Goal: Task Accomplishment & Management: Manage account settings

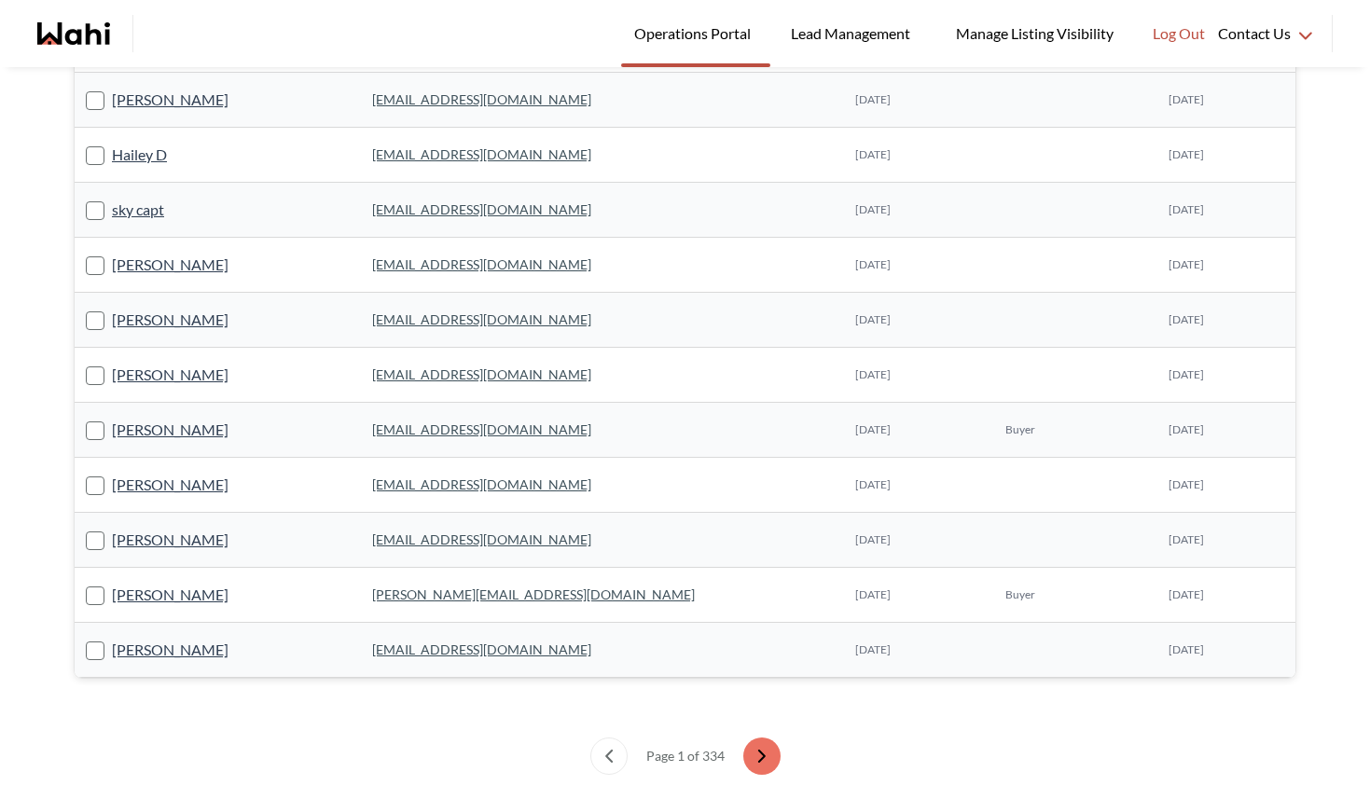
scroll to position [1293, 0]
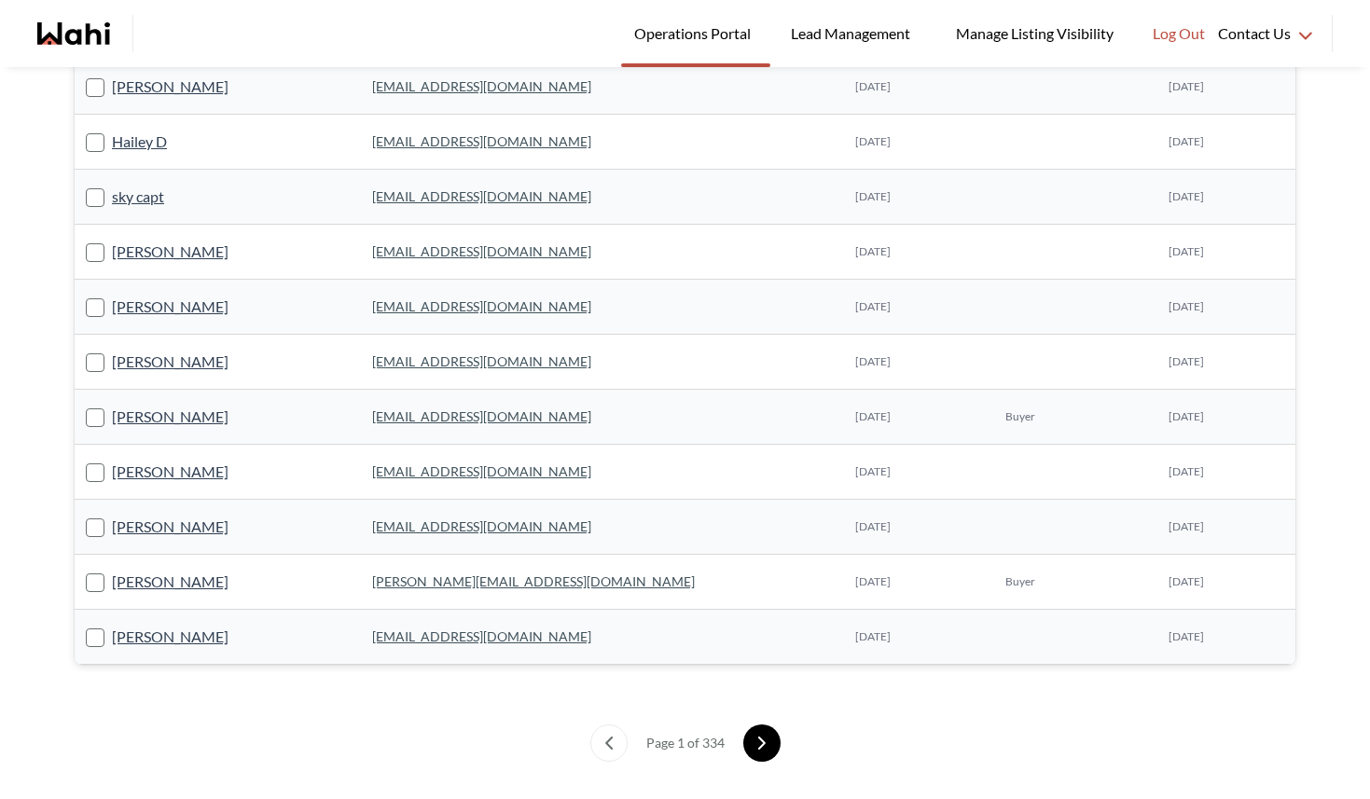
click at [759, 747] on icon "next page" at bounding box center [762, 743] width 13 height 13
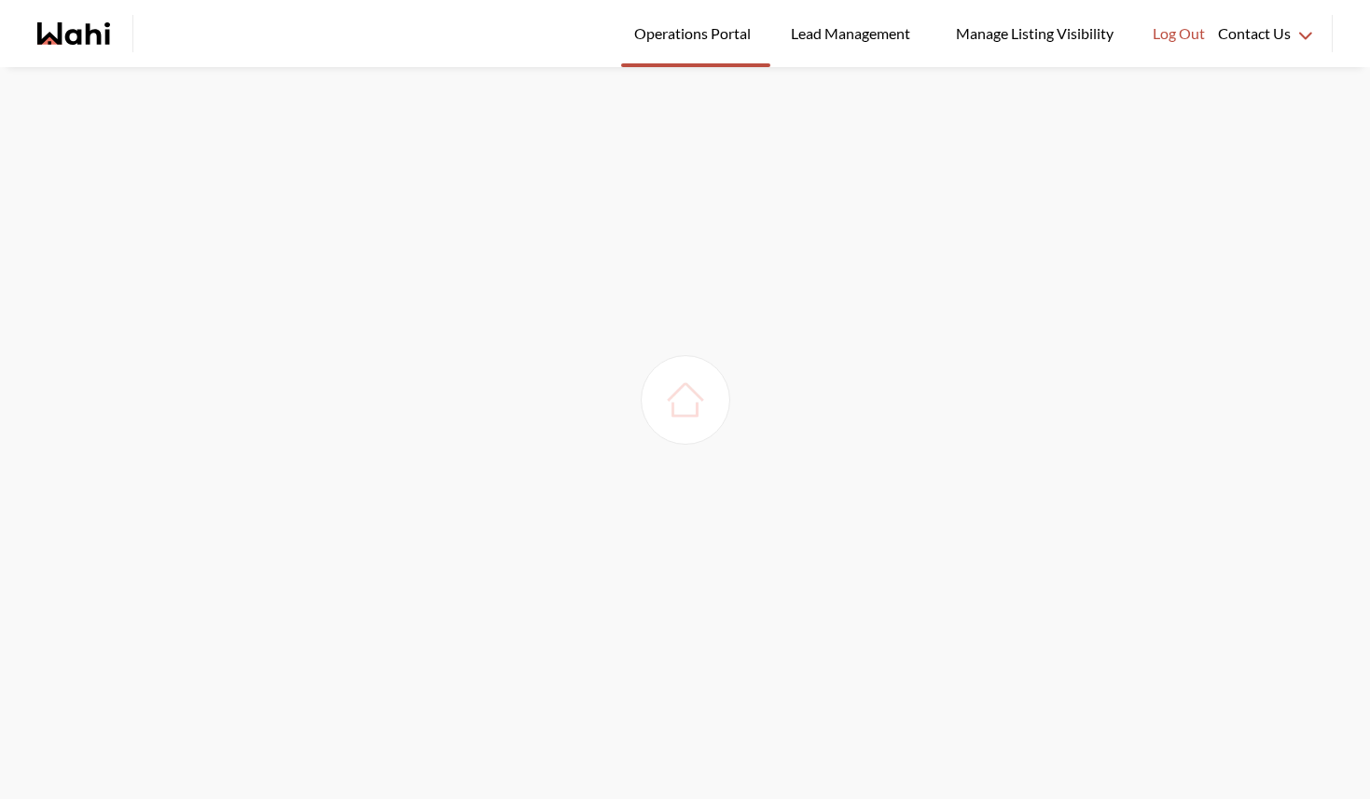
scroll to position [67, 0]
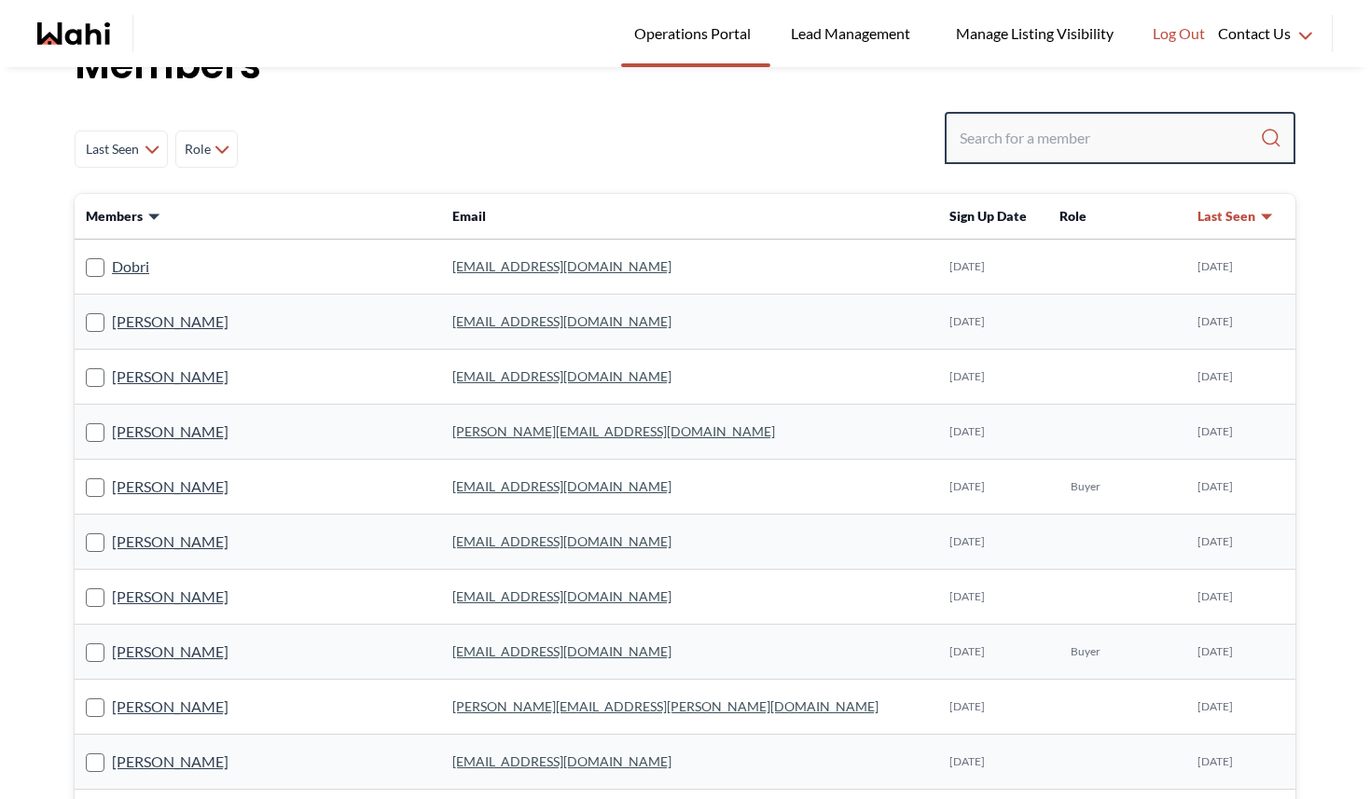
click at [1037, 139] on input "Search input" at bounding box center [1110, 138] width 300 height 34
type input "[PERSON_NAME]"
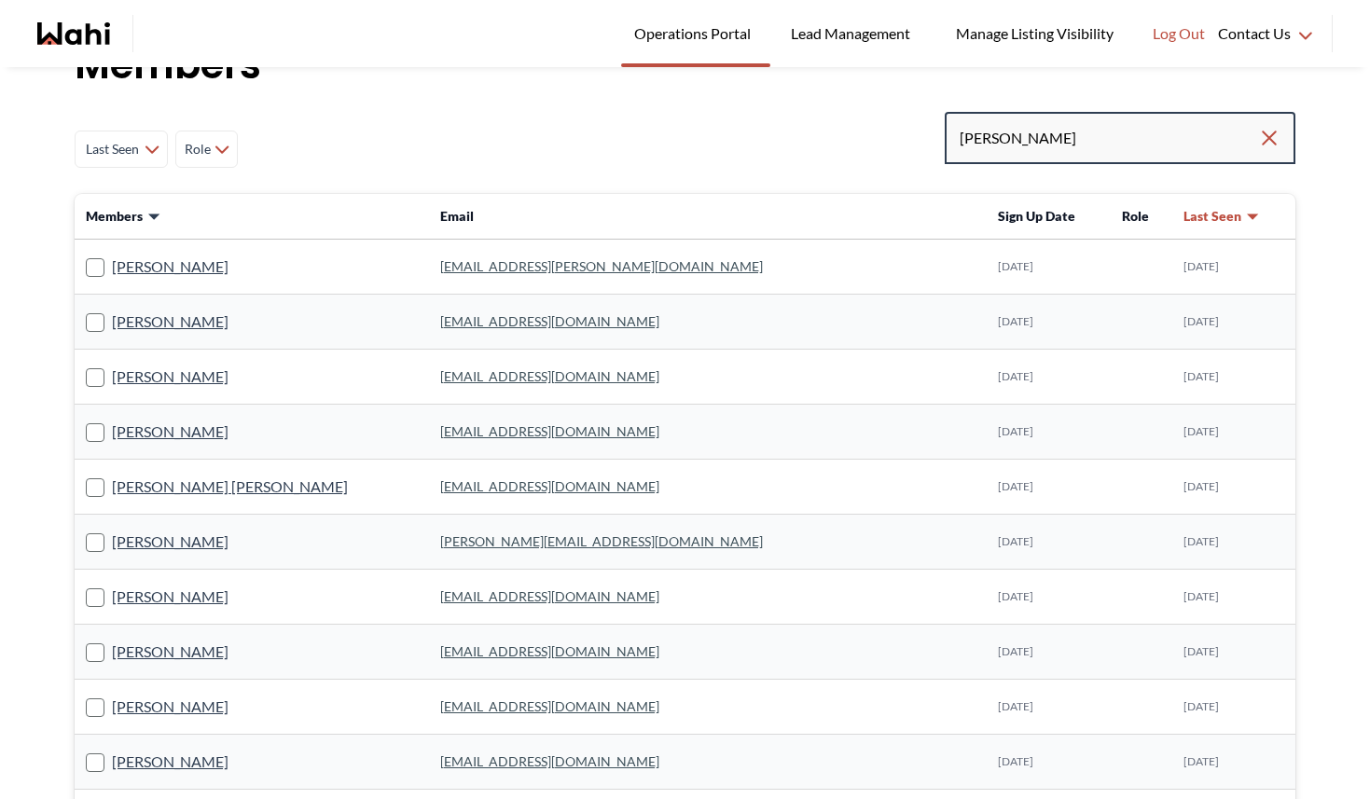
click at [1006, 143] on input "[PERSON_NAME]" at bounding box center [1109, 138] width 298 height 34
type input "[PERSON_NAME]"
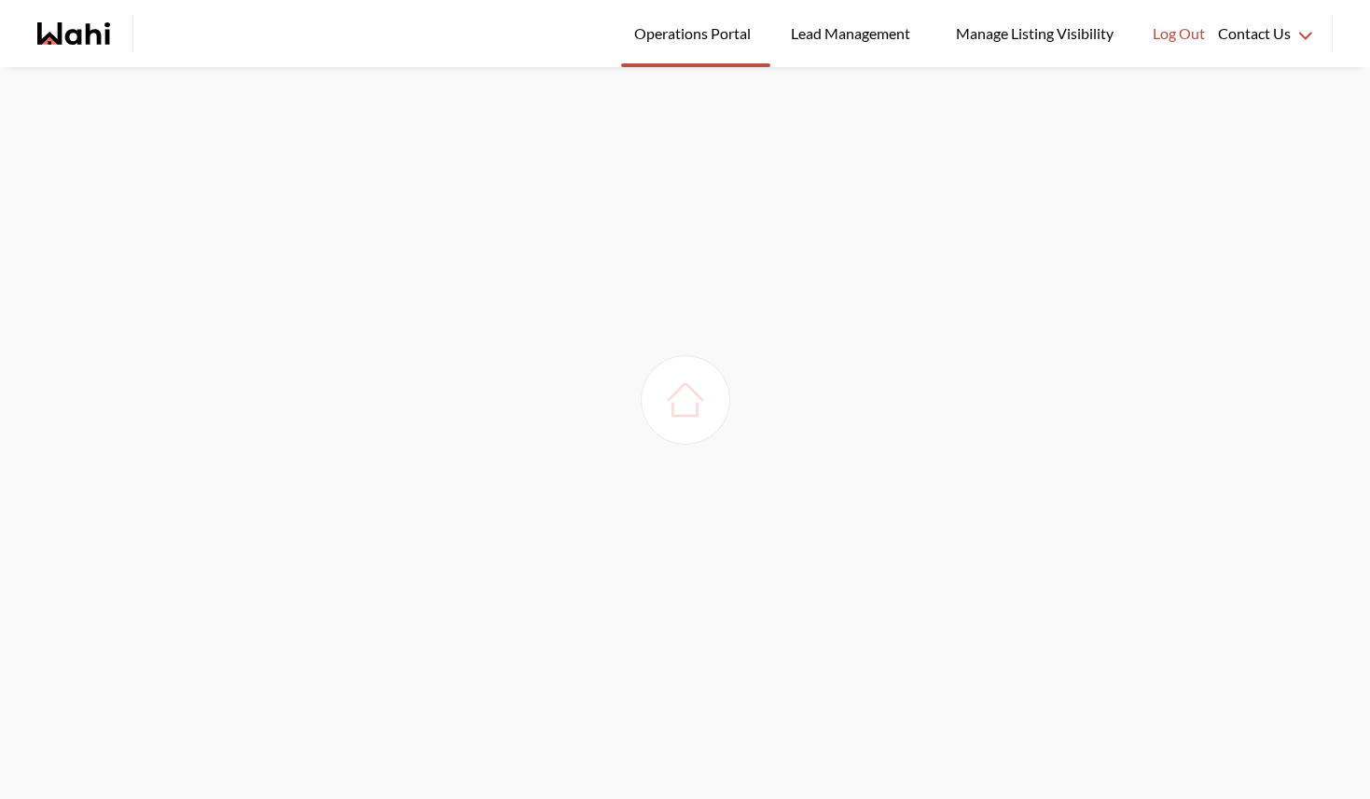
scroll to position [0, 0]
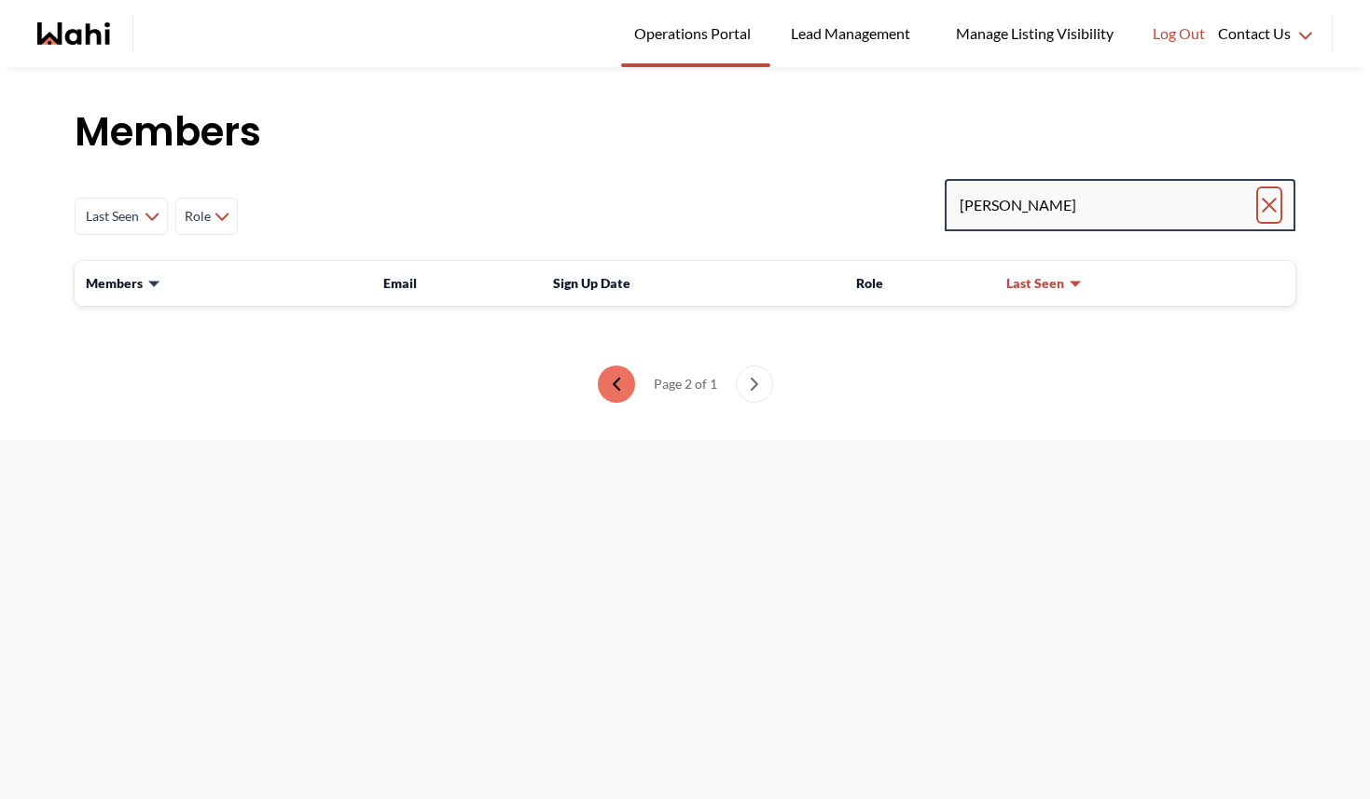
click at [1269, 200] on icon "Clear search" at bounding box center [1269, 205] width 22 height 22
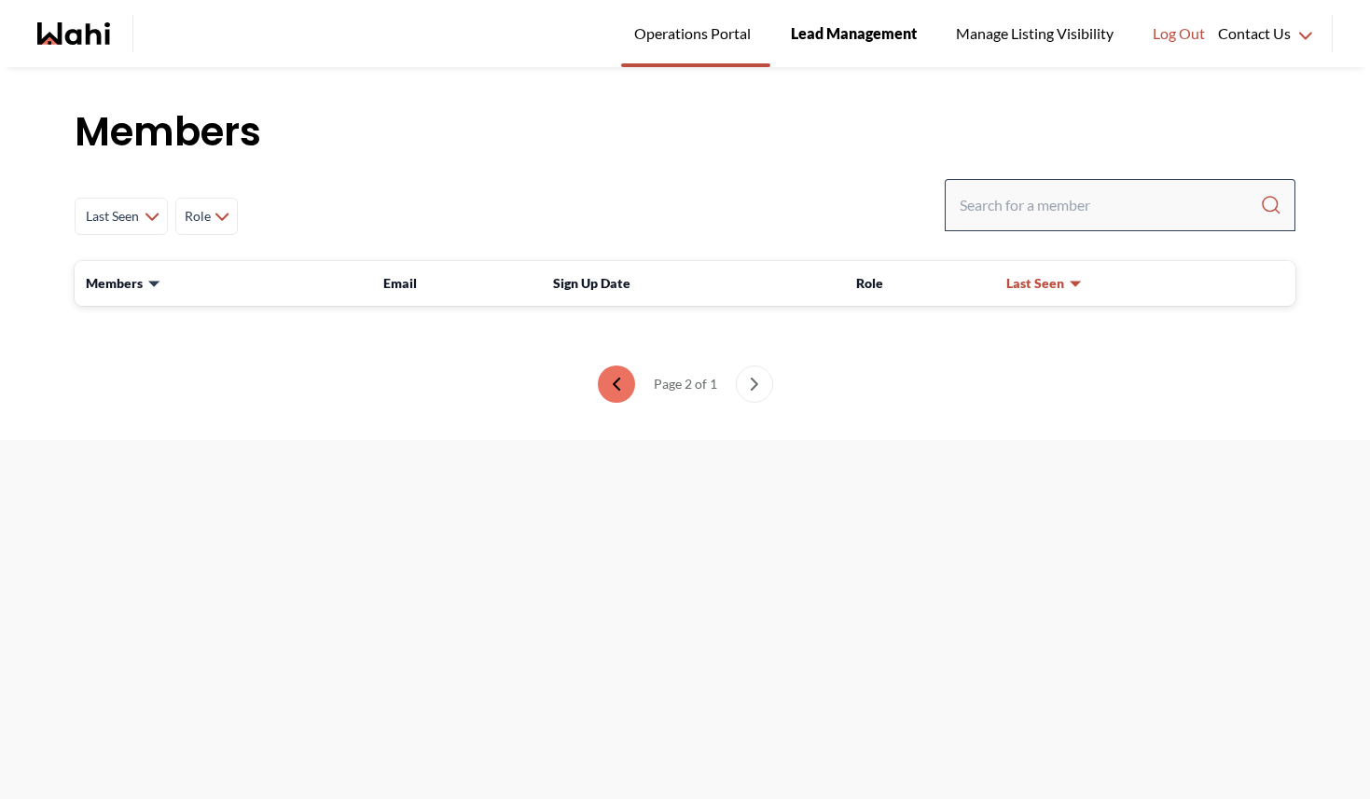
click at [874, 35] on span "Lead Management" at bounding box center [854, 33] width 126 height 24
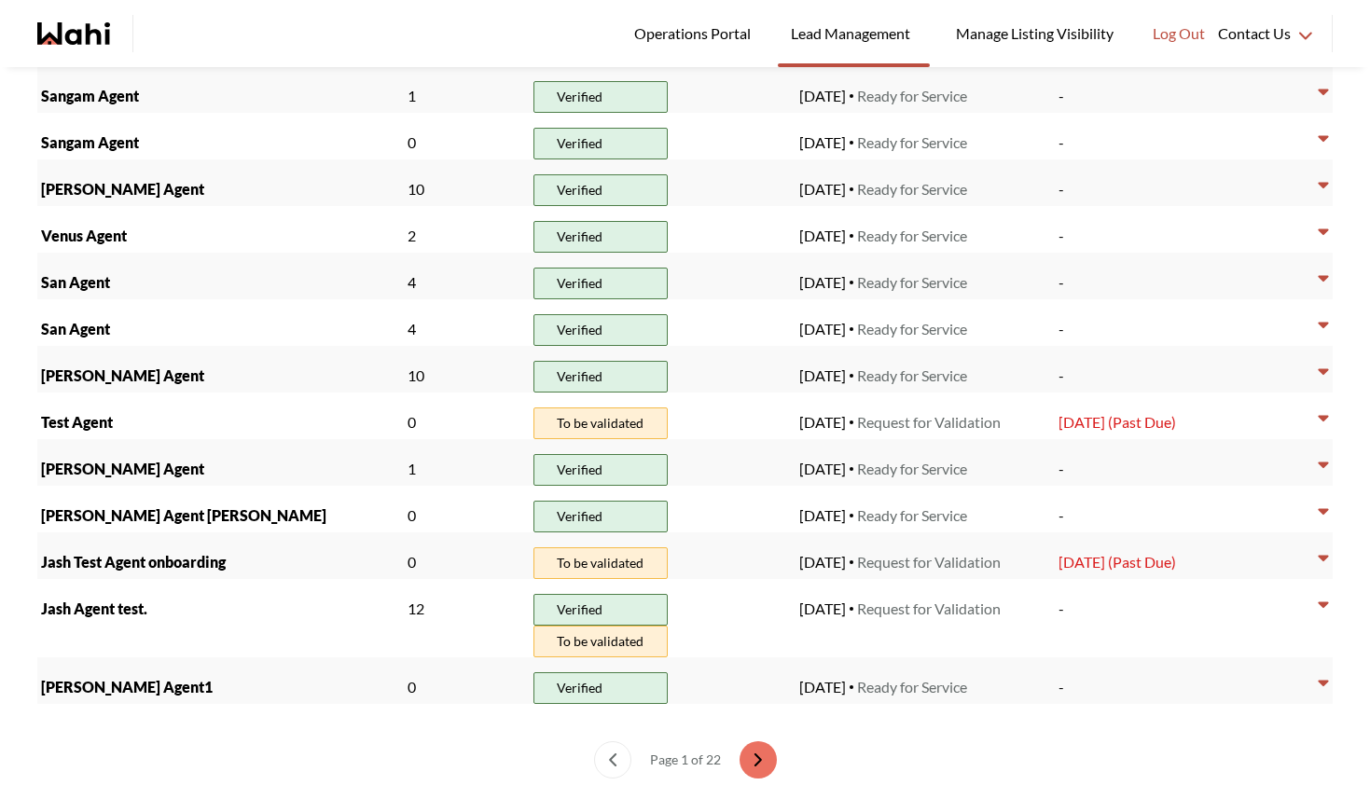
scroll to position [837, 0]
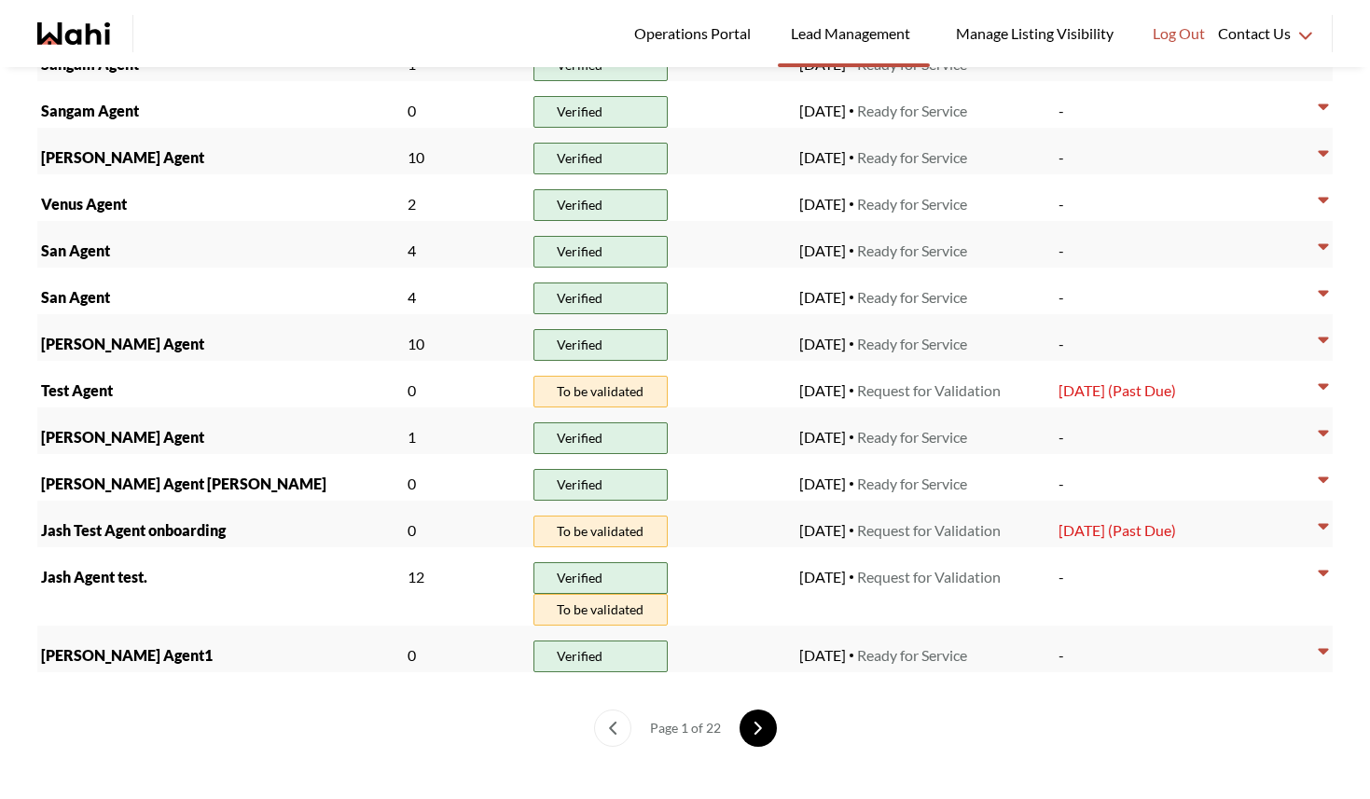
click at [755, 728] on icon "next page" at bounding box center [758, 728] width 6 height 11
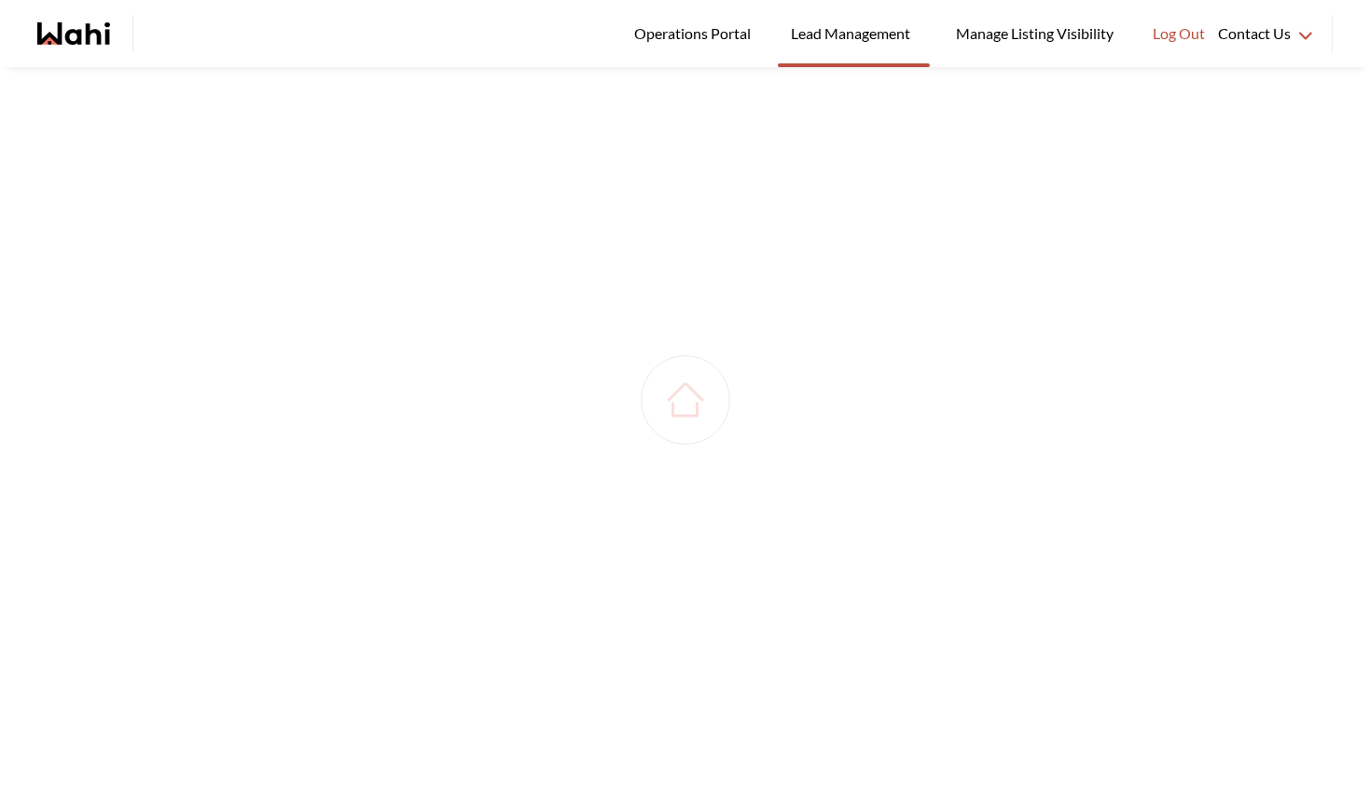
scroll to position [732, 0]
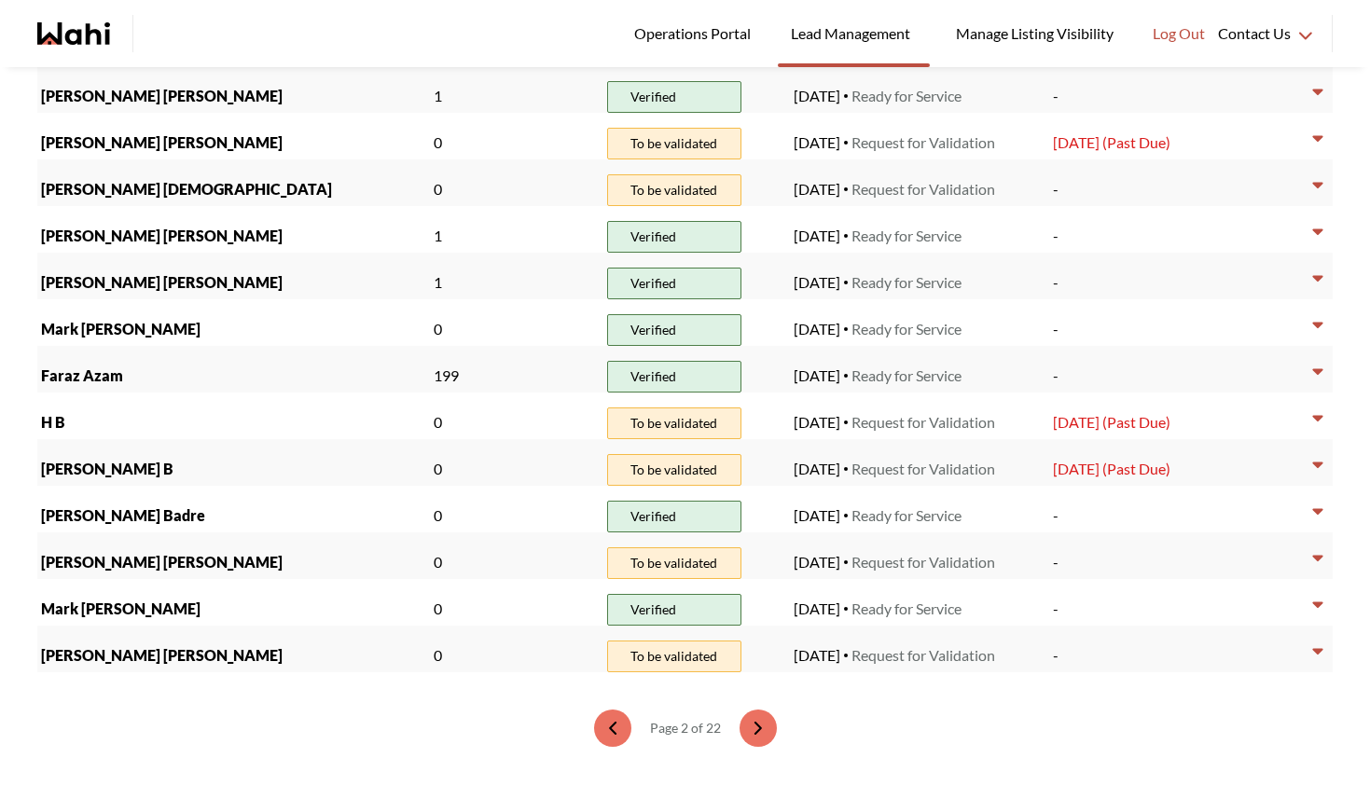
click at [755, 728] on icon "next page" at bounding box center [758, 728] width 6 height 11
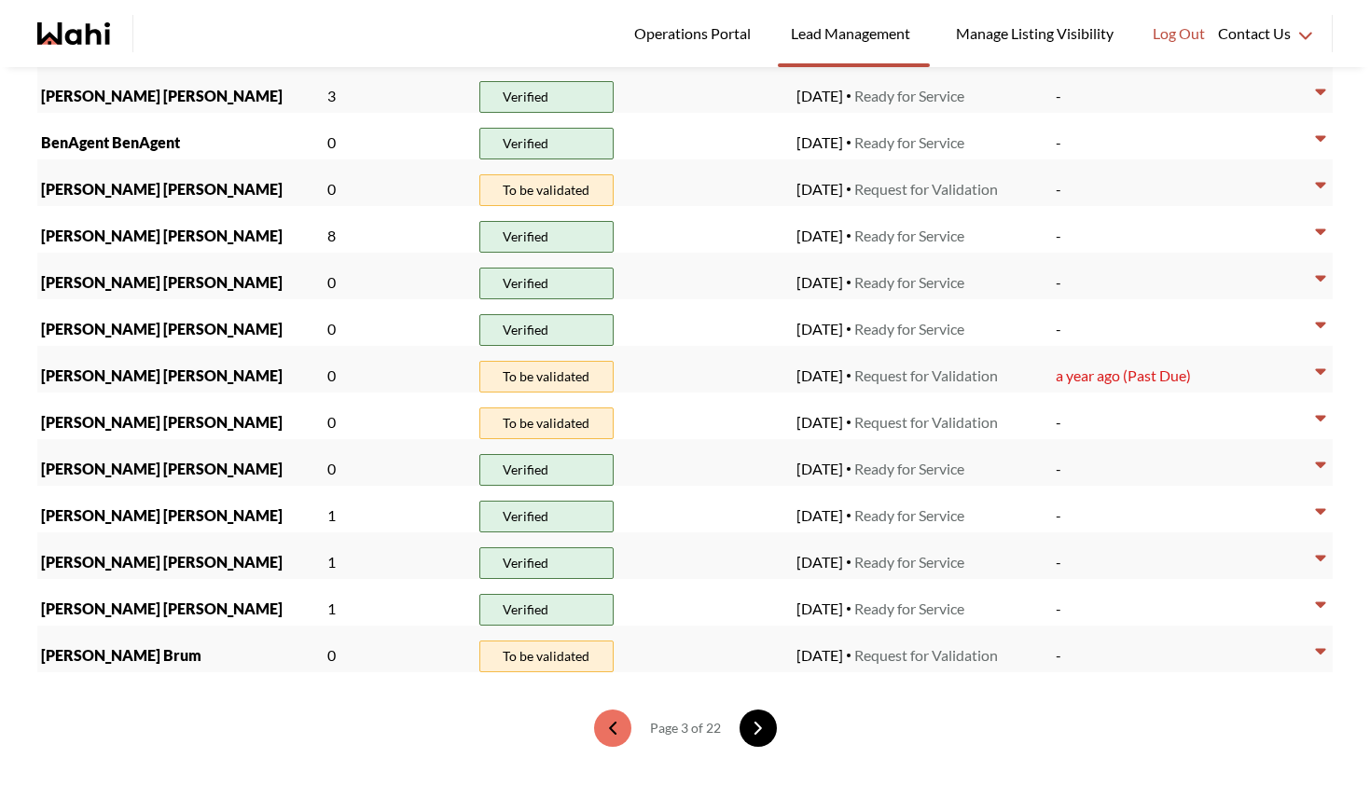
click at [752, 737] on button "next page" at bounding box center [758, 728] width 37 height 37
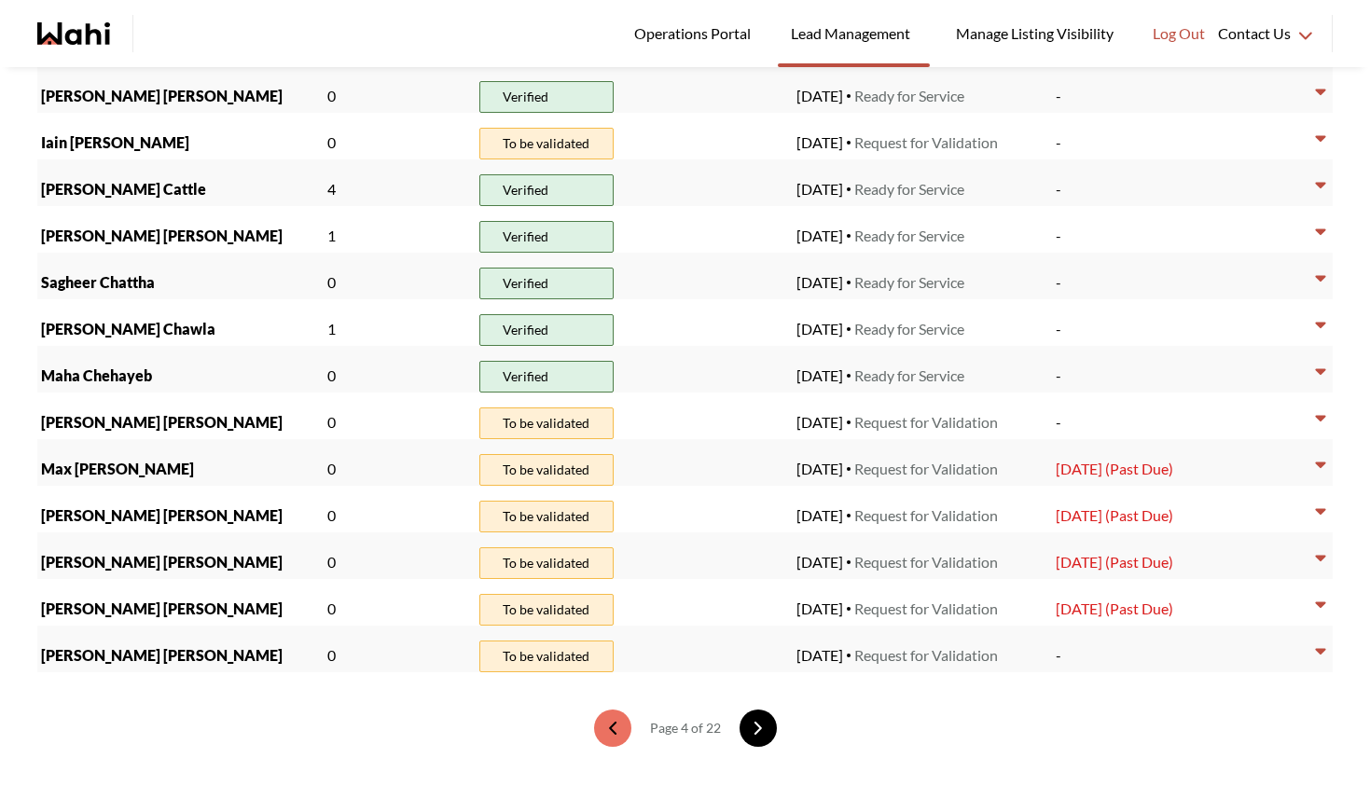
click at [754, 731] on icon "next page" at bounding box center [758, 728] width 13 height 13
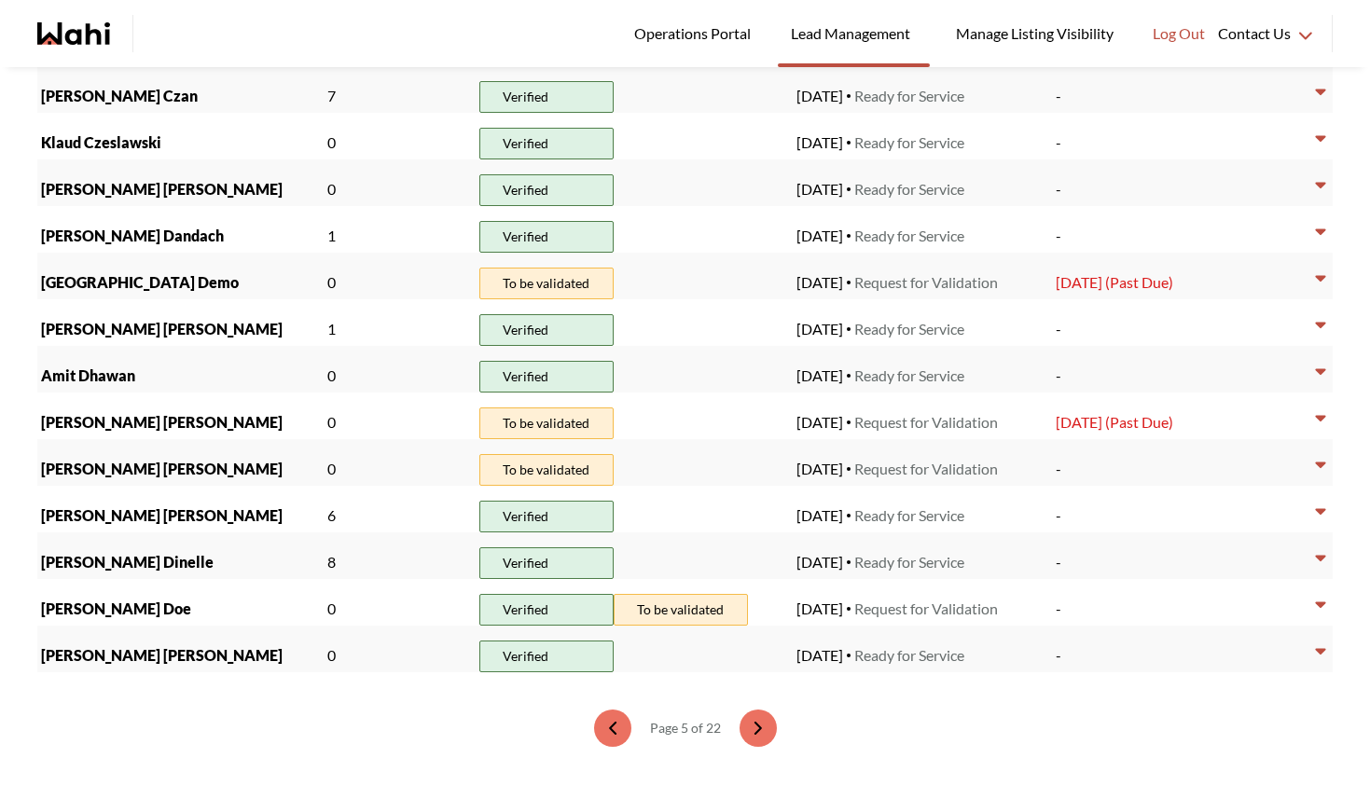
click at [754, 731] on icon "next page" at bounding box center [758, 728] width 13 height 13
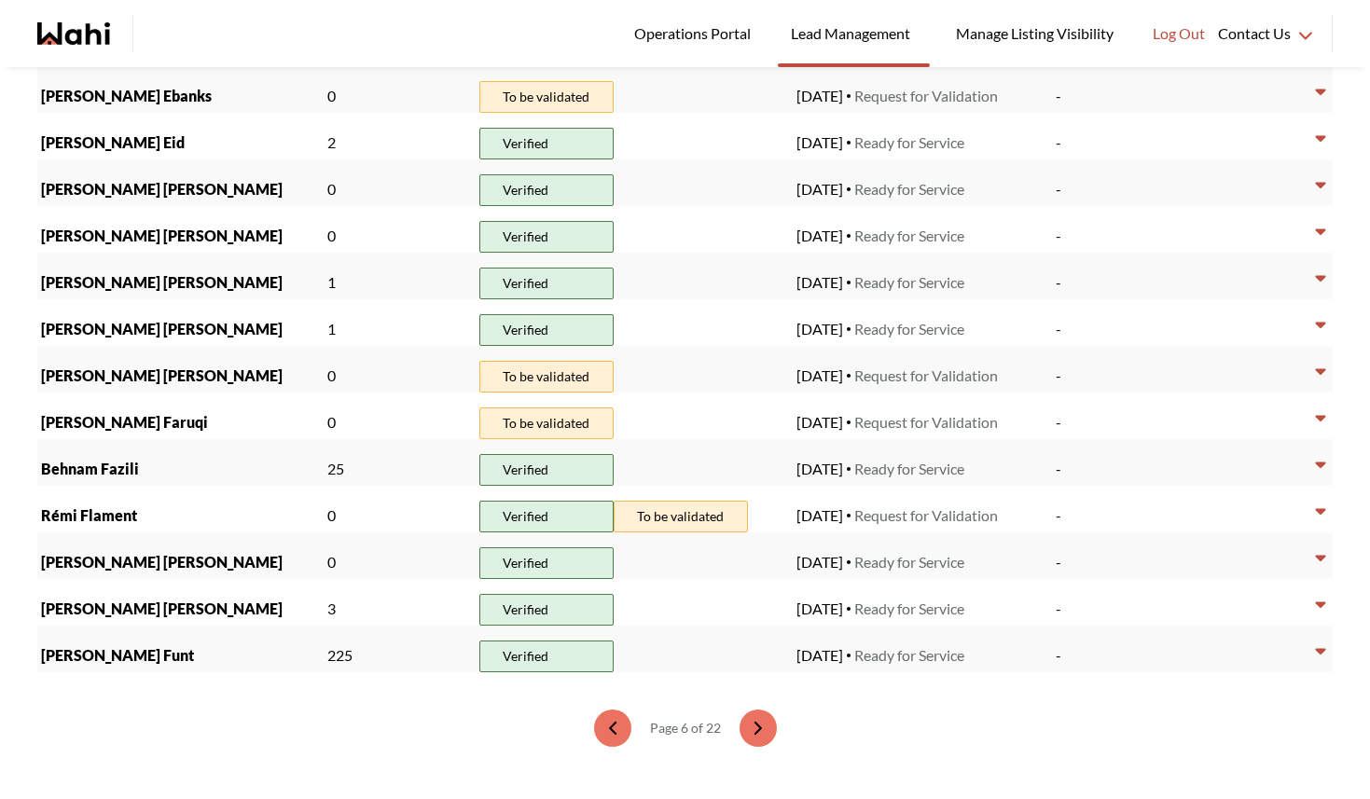
click at [754, 731] on icon "next page" at bounding box center [758, 728] width 13 height 13
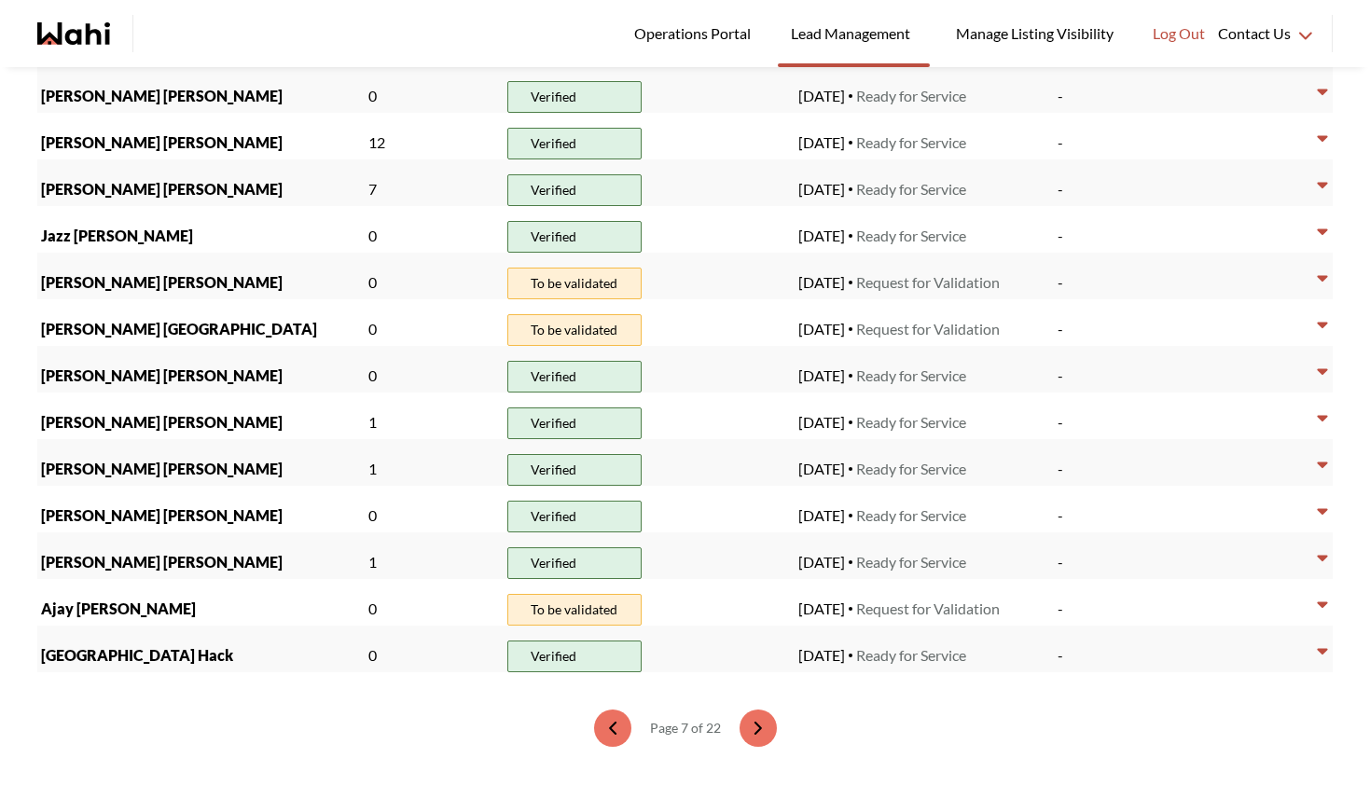
click at [754, 731] on icon "next page" at bounding box center [758, 728] width 13 height 13
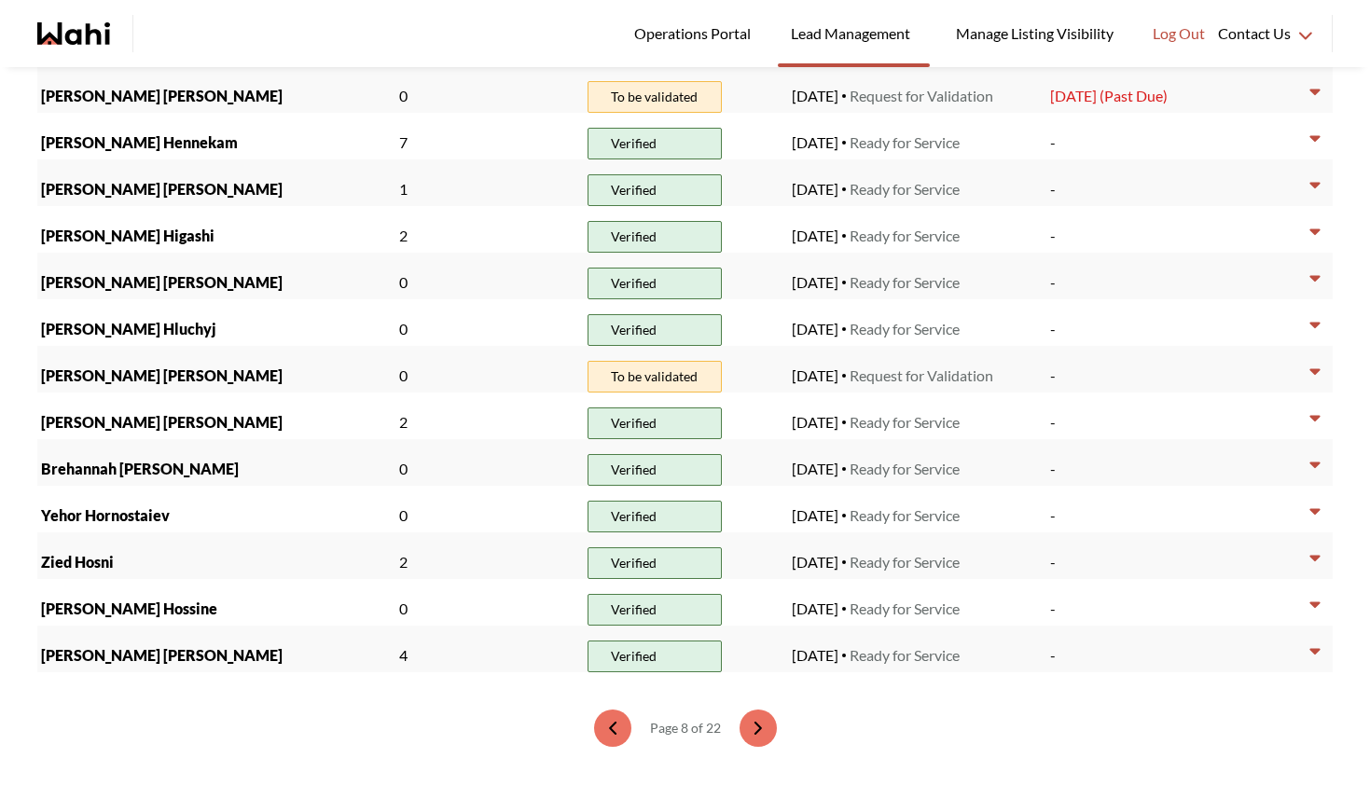
click at [754, 731] on icon "next page" at bounding box center [758, 728] width 13 height 13
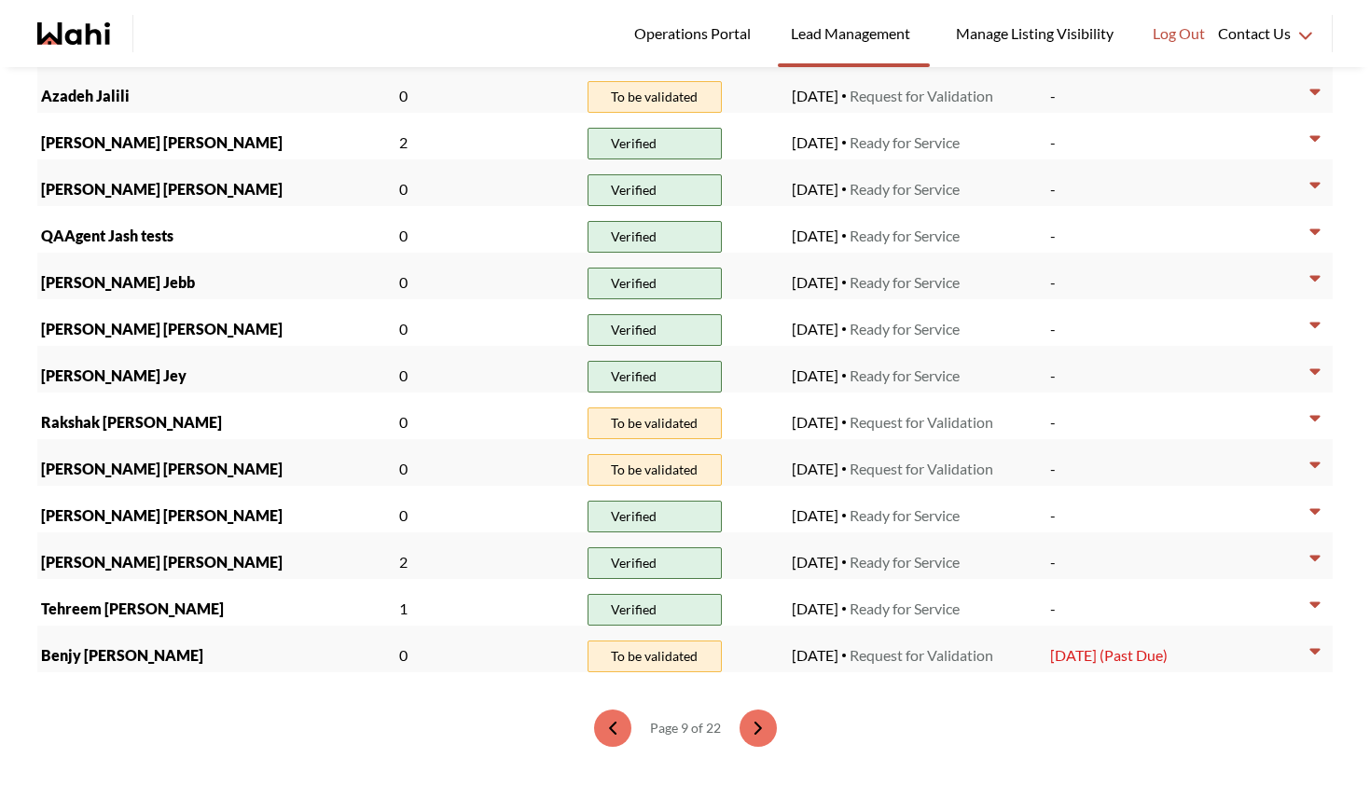
click at [754, 731] on icon "next page" at bounding box center [758, 728] width 13 height 13
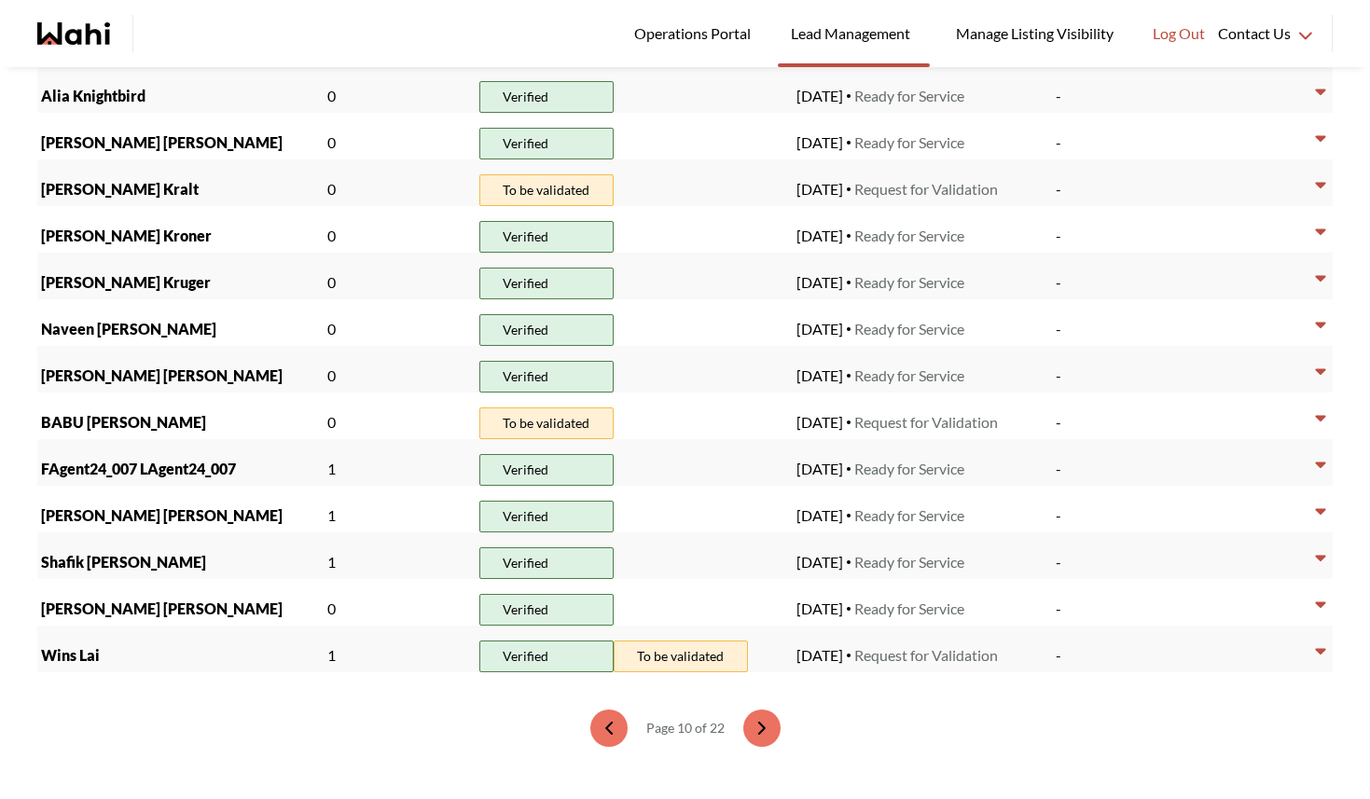
click at [758, 731] on icon "next page" at bounding box center [761, 728] width 6 height 11
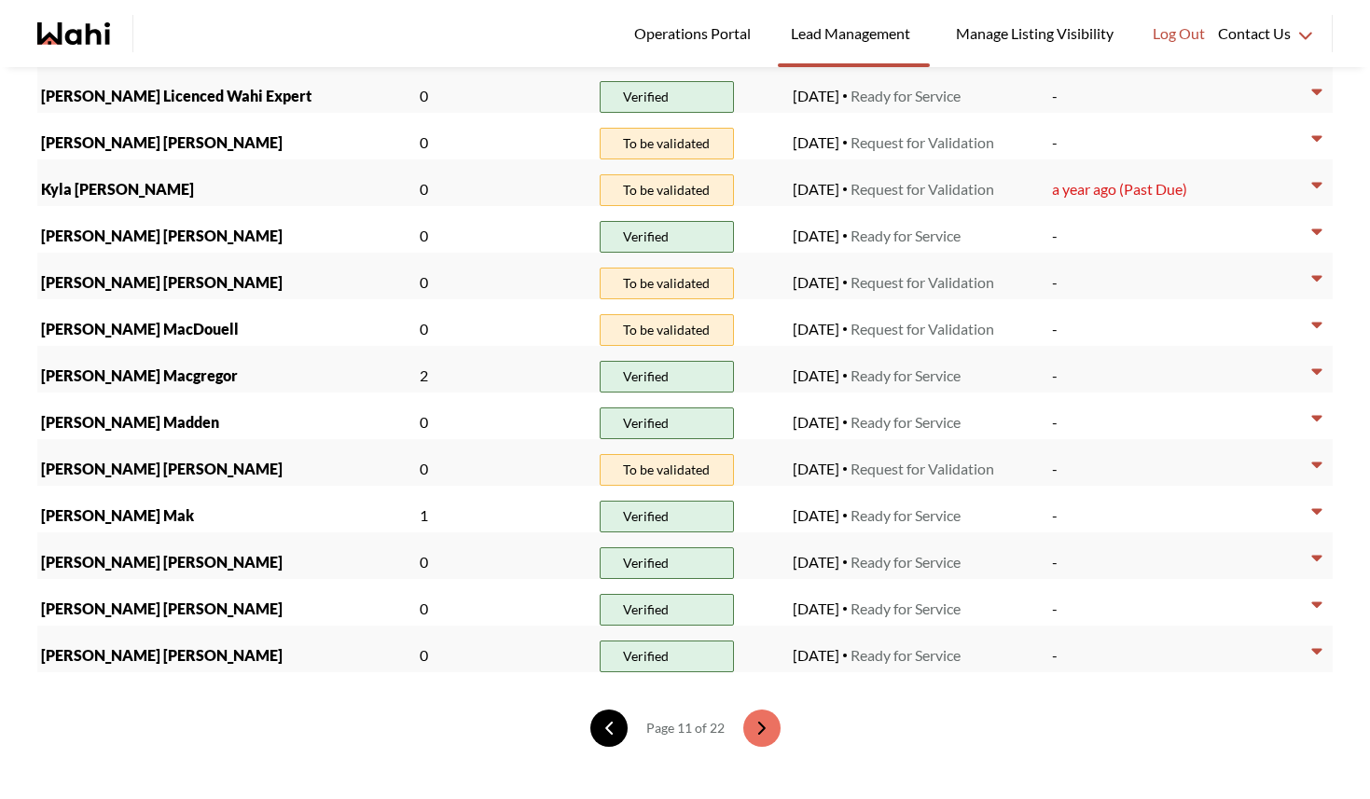
click at [603, 725] on icon "previous page" at bounding box center [609, 728] width 13 height 13
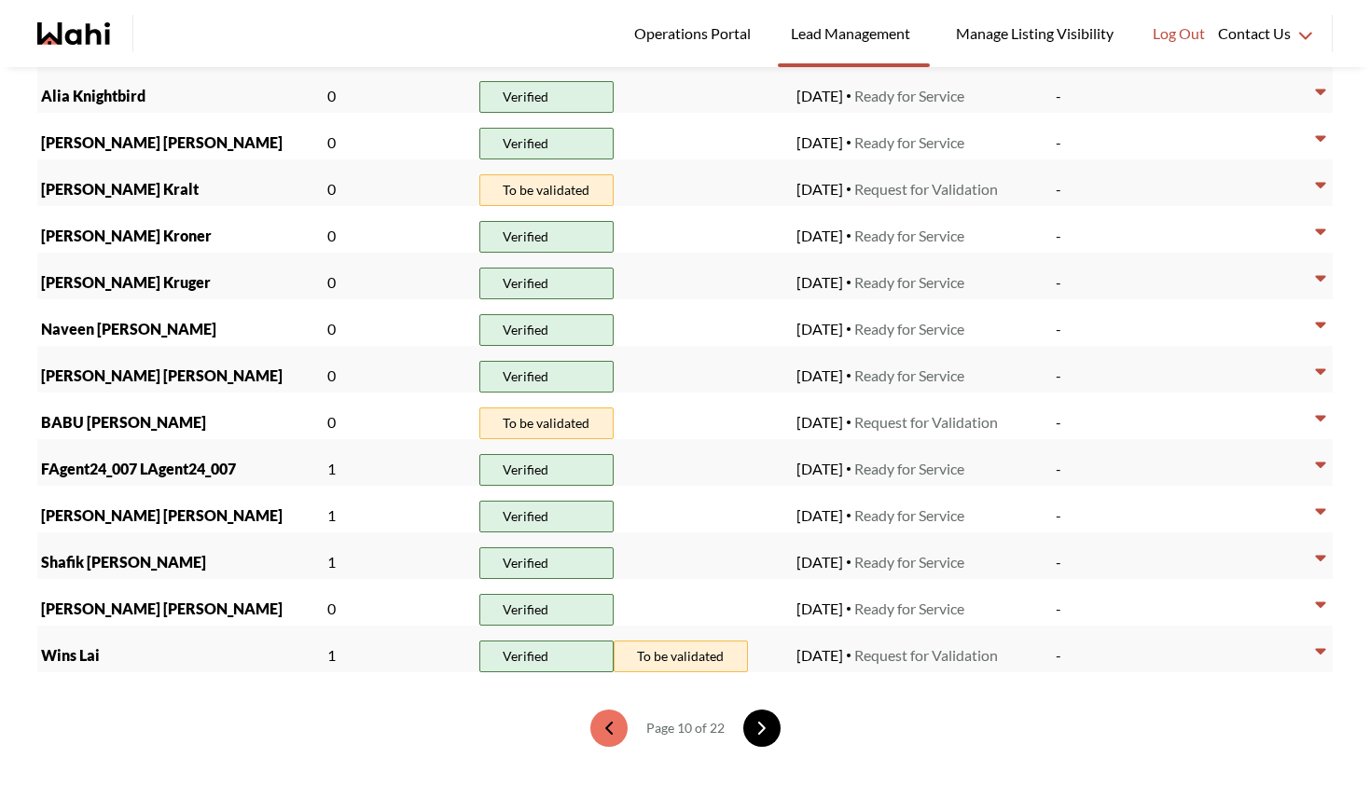
click at [758, 729] on icon "next page" at bounding box center [761, 728] width 6 height 11
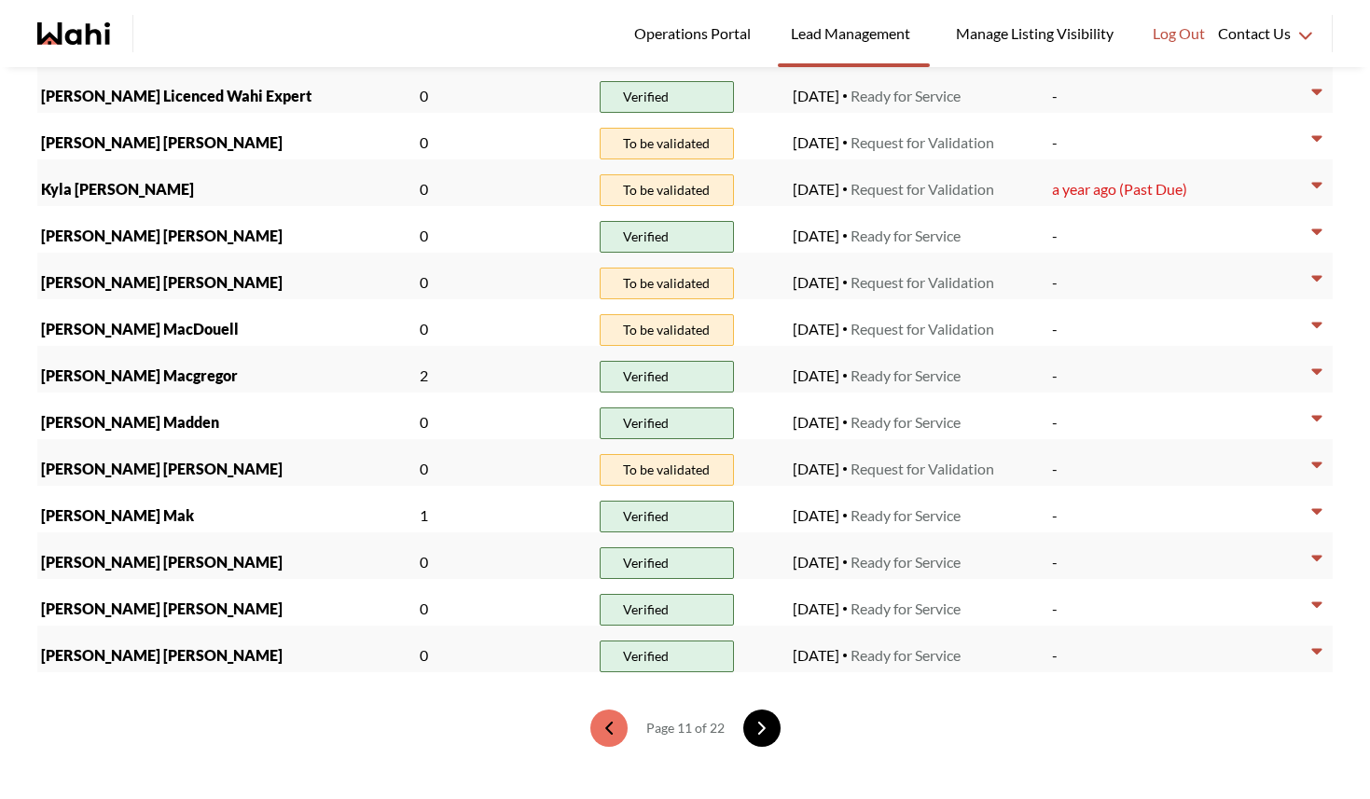
click at [758, 729] on icon "next page" at bounding box center [761, 728] width 6 height 11
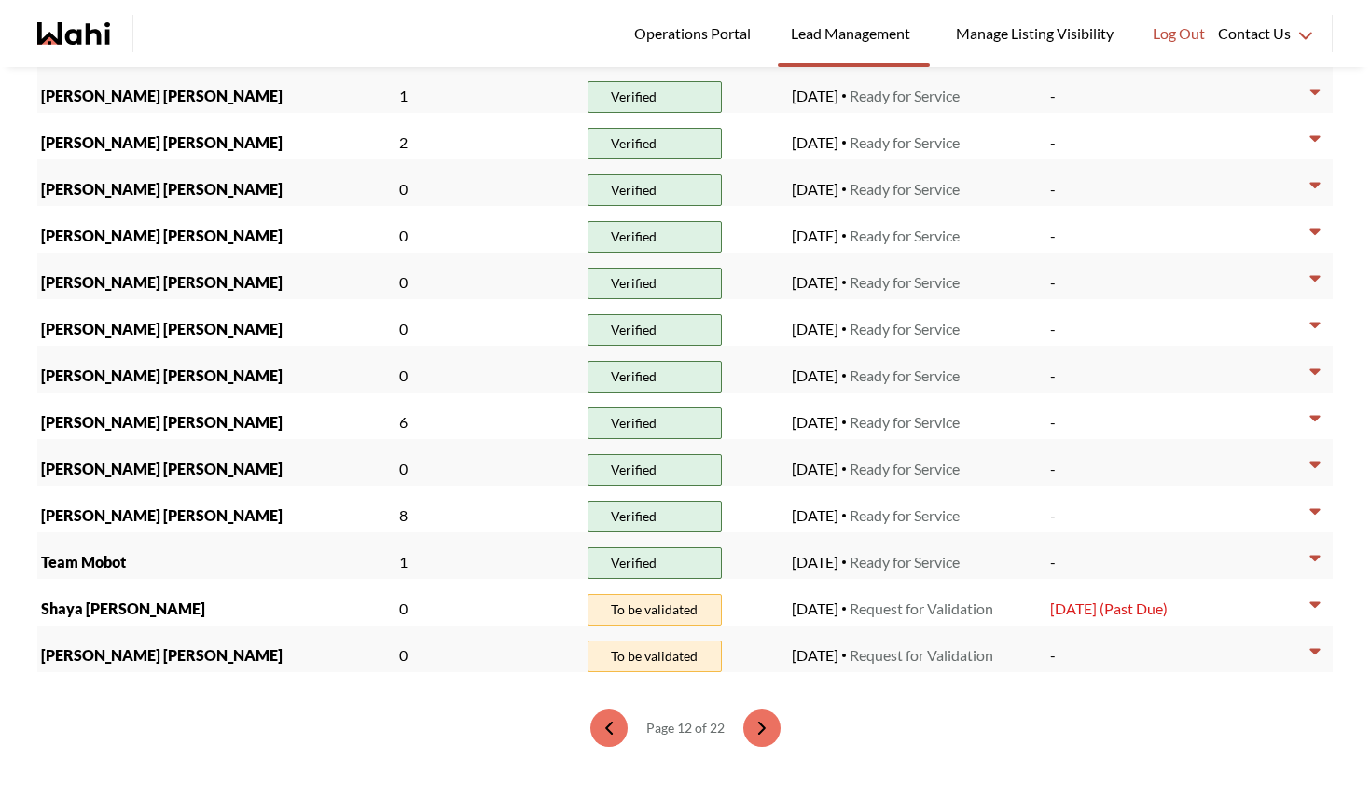
click at [758, 729] on icon "next page" at bounding box center [761, 728] width 6 height 11
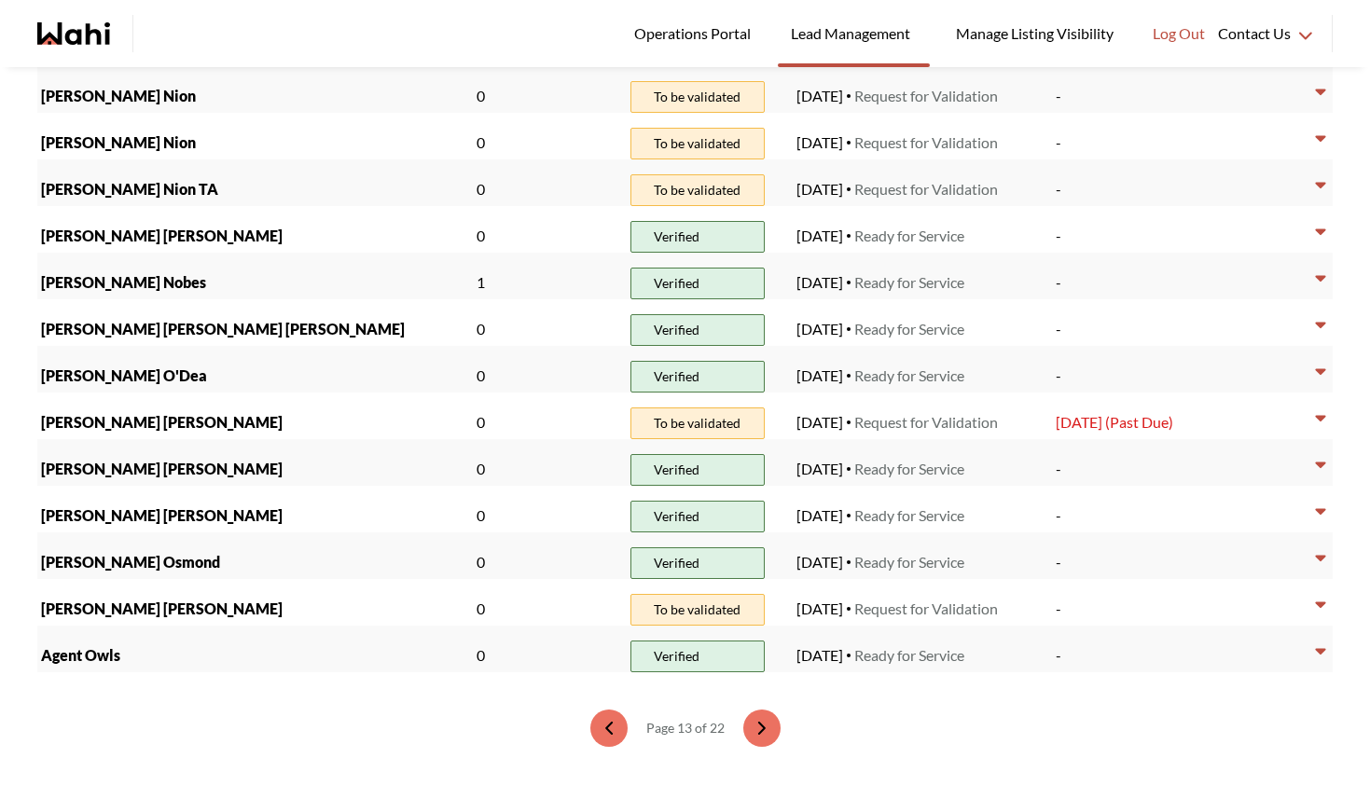
click at [758, 729] on icon "next page" at bounding box center [761, 728] width 6 height 11
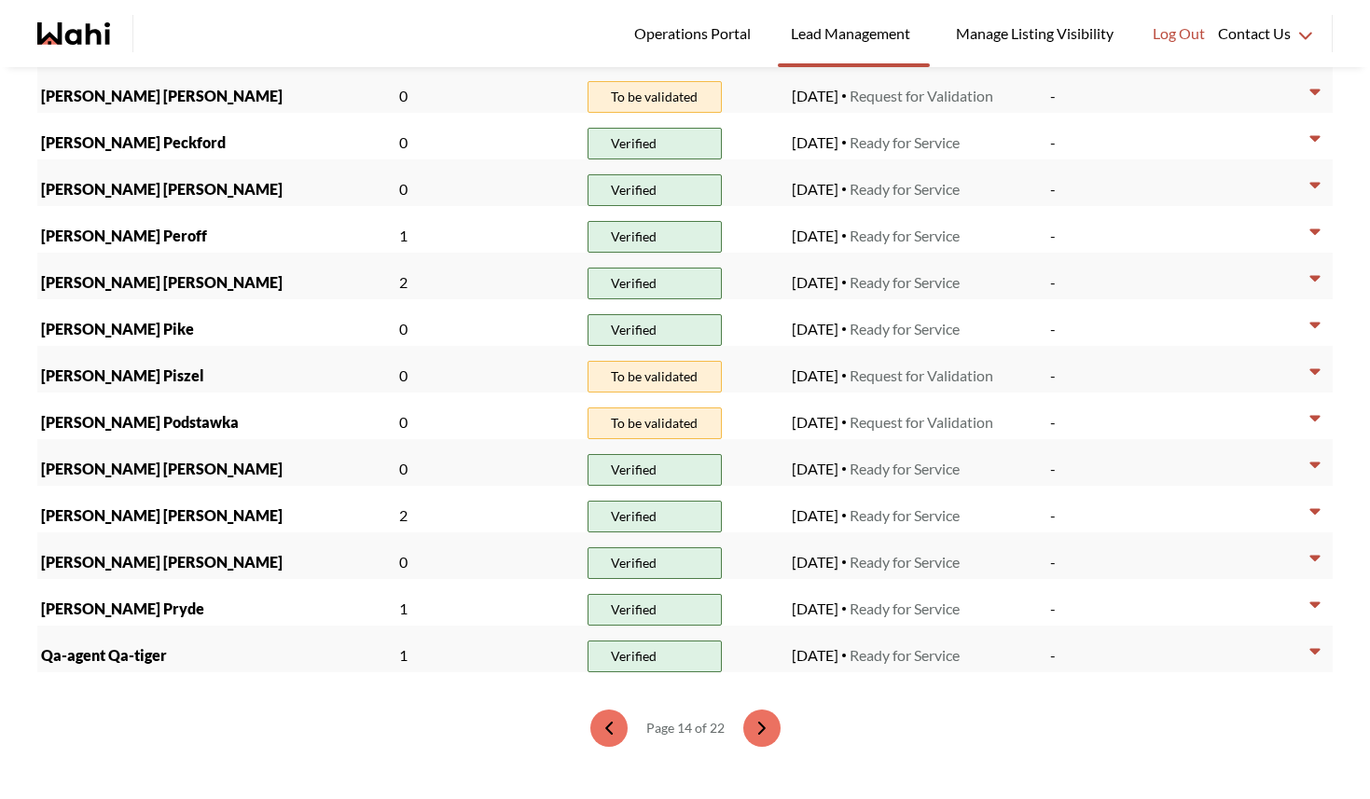
click at [758, 729] on icon "next page" at bounding box center [761, 728] width 6 height 11
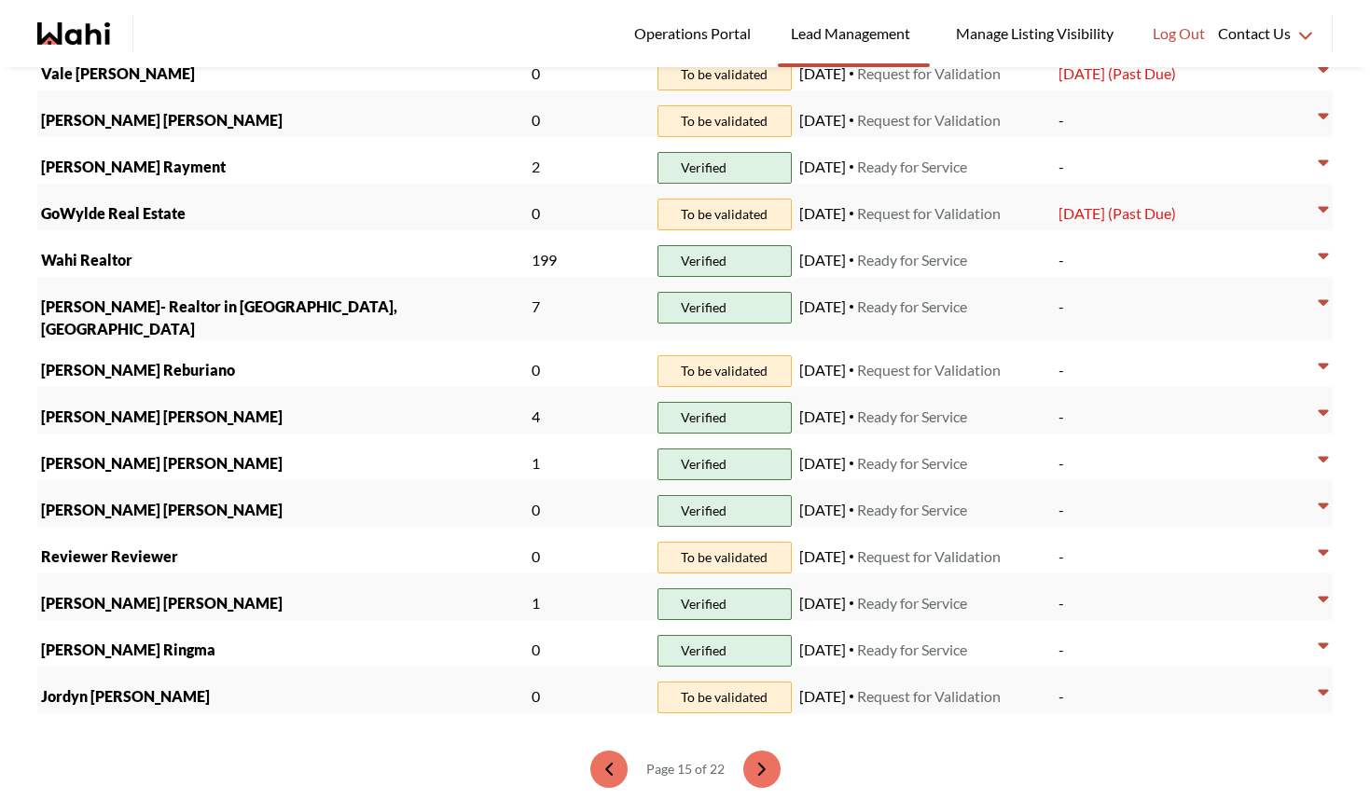
click at [758, 764] on icon "next page" at bounding box center [761, 769] width 6 height 11
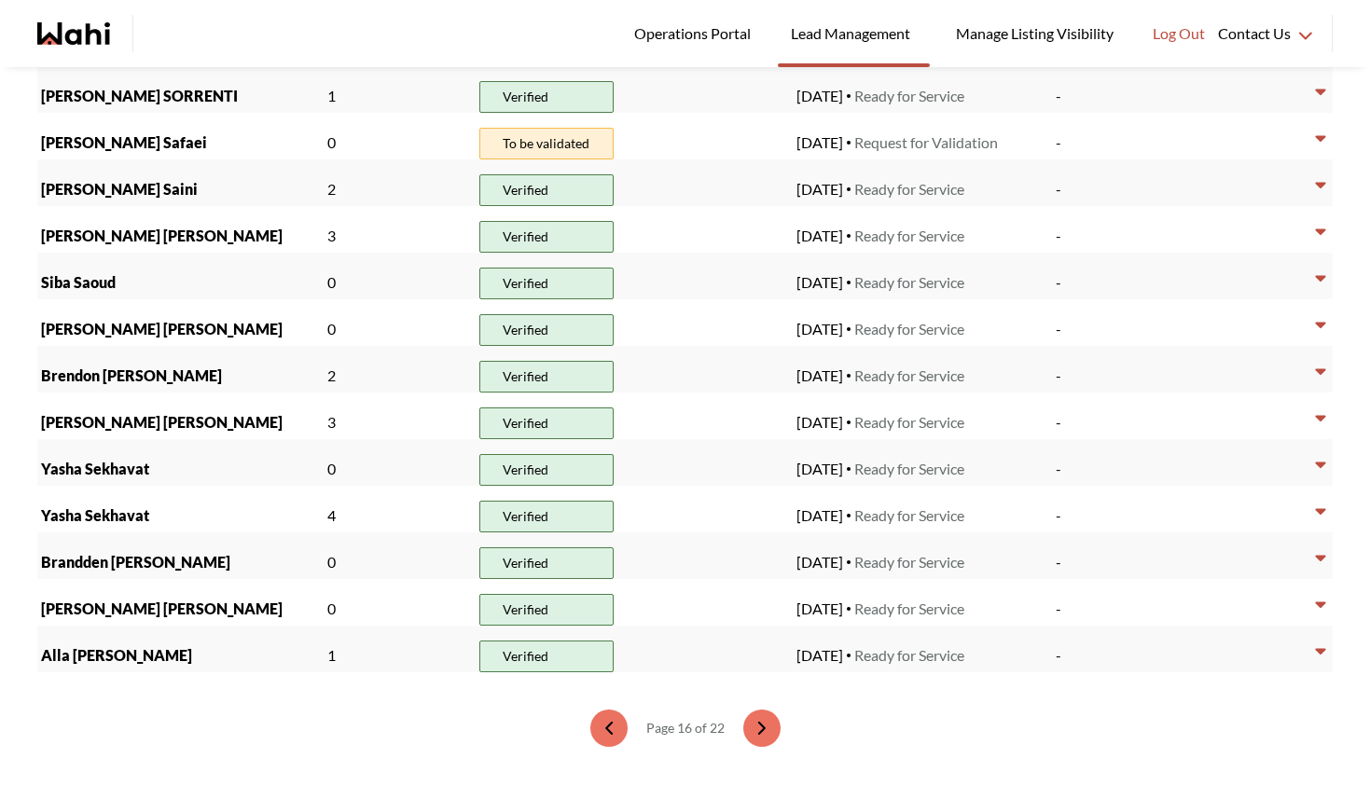
click at [758, 729] on icon "next page" at bounding box center [761, 728] width 6 height 11
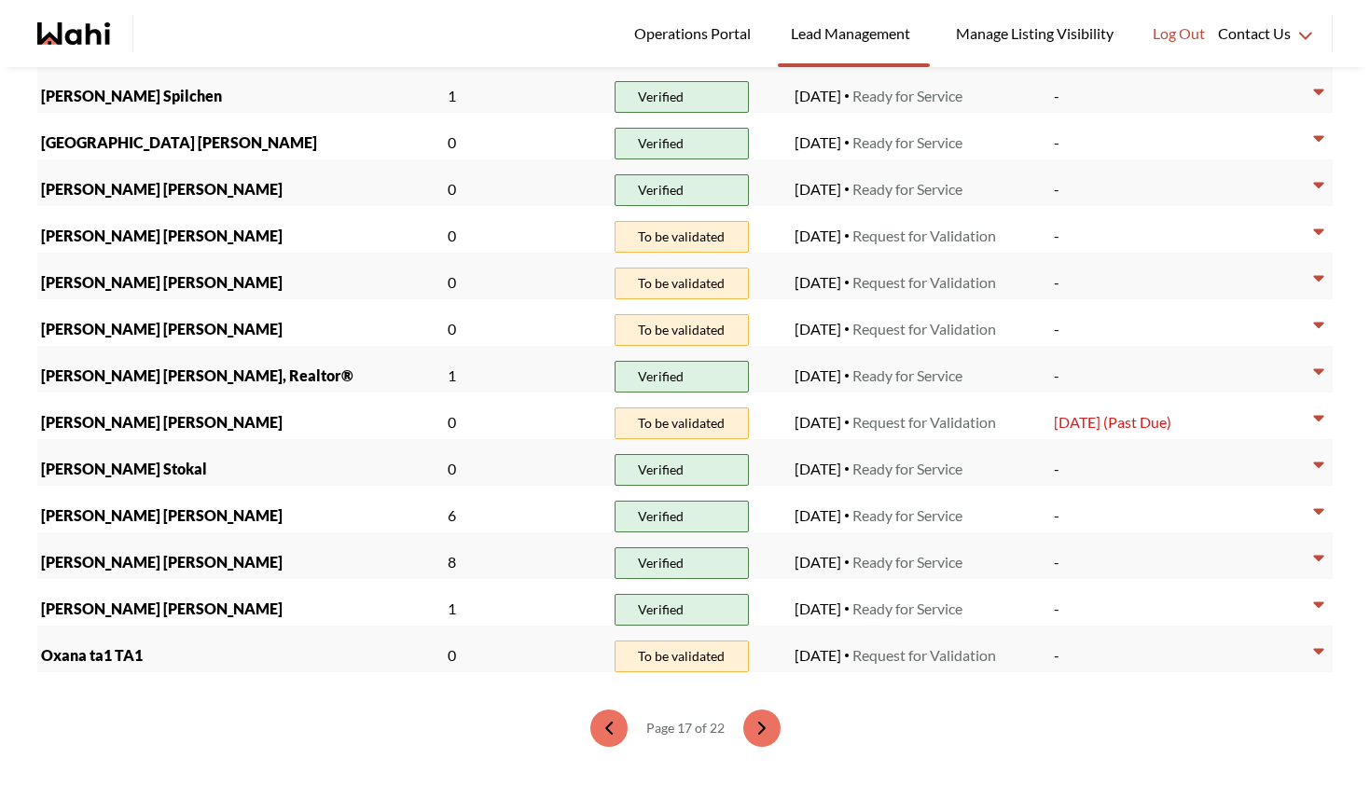
click at [758, 729] on icon "next page" at bounding box center [761, 728] width 6 height 11
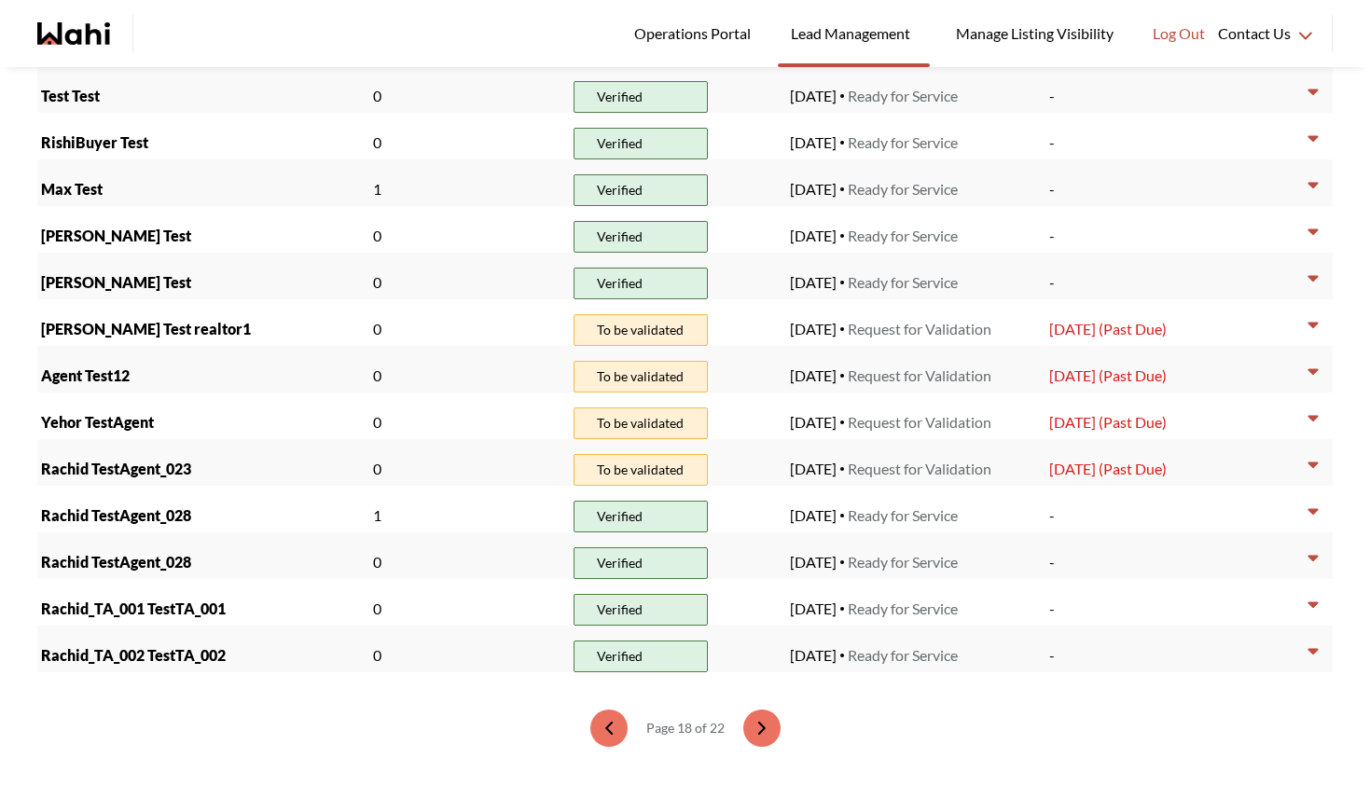
click at [758, 729] on icon "next page" at bounding box center [761, 728] width 6 height 11
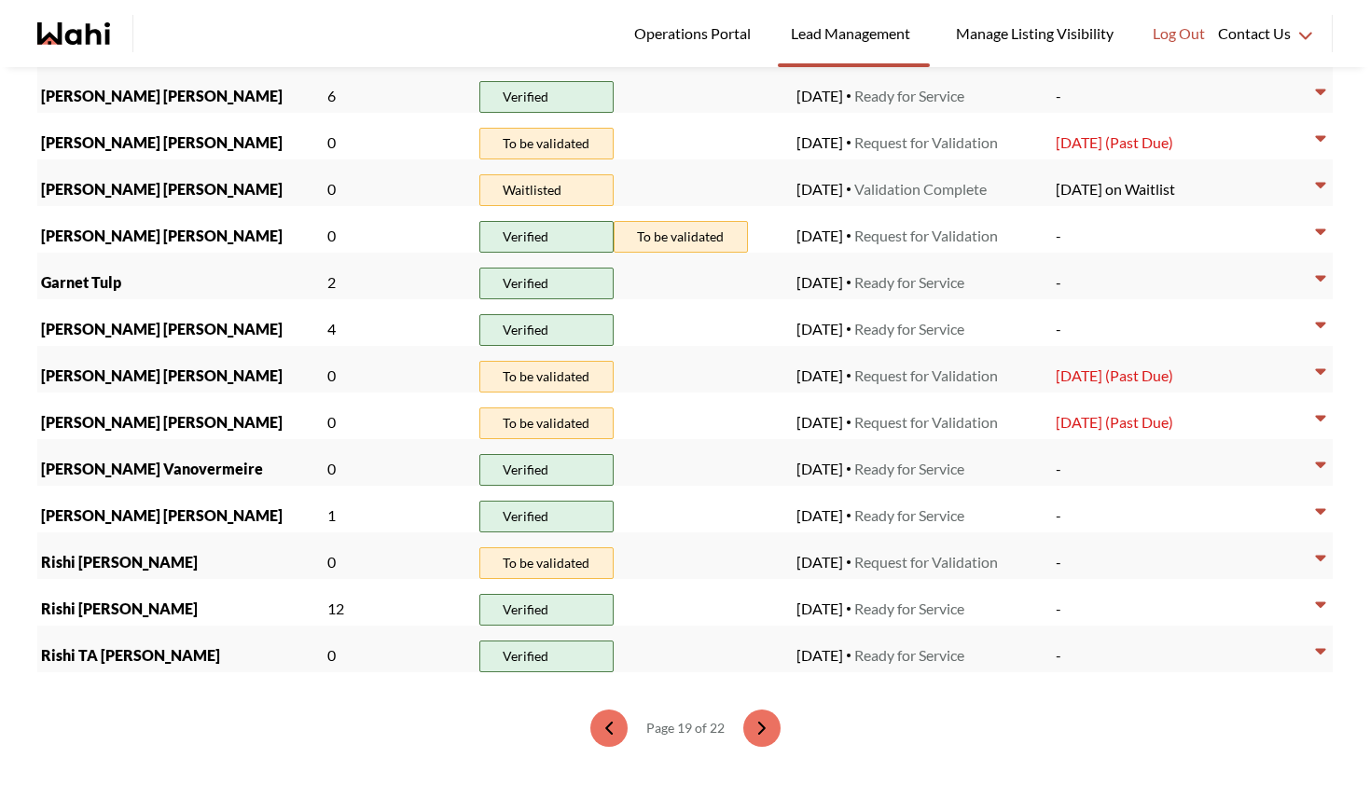
click at [758, 729] on icon "next page" at bounding box center [761, 728] width 6 height 11
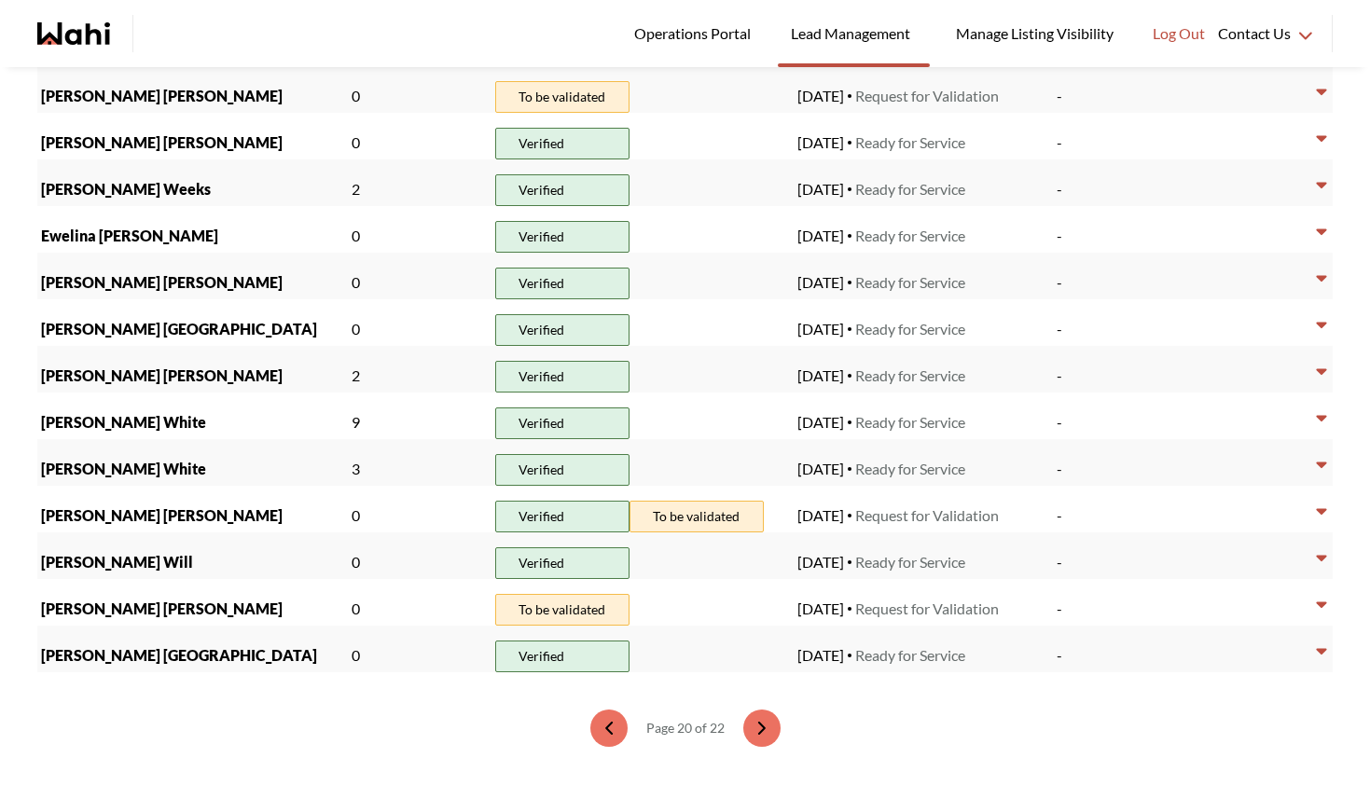
click at [758, 729] on icon "next page" at bounding box center [761, 728] width 6 height 11
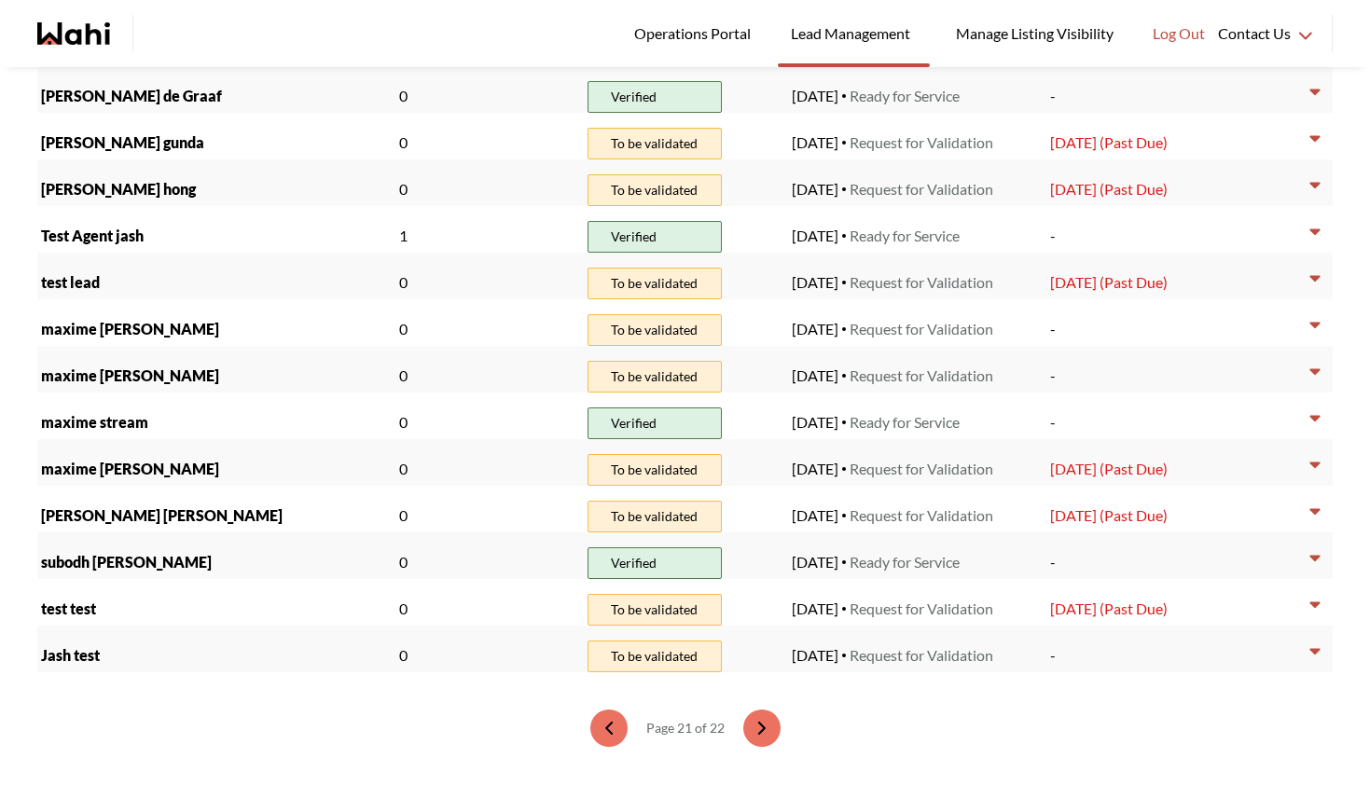
click at [758, 729] on icon "next page" at bounding box center [761, 728] width 6 height 11
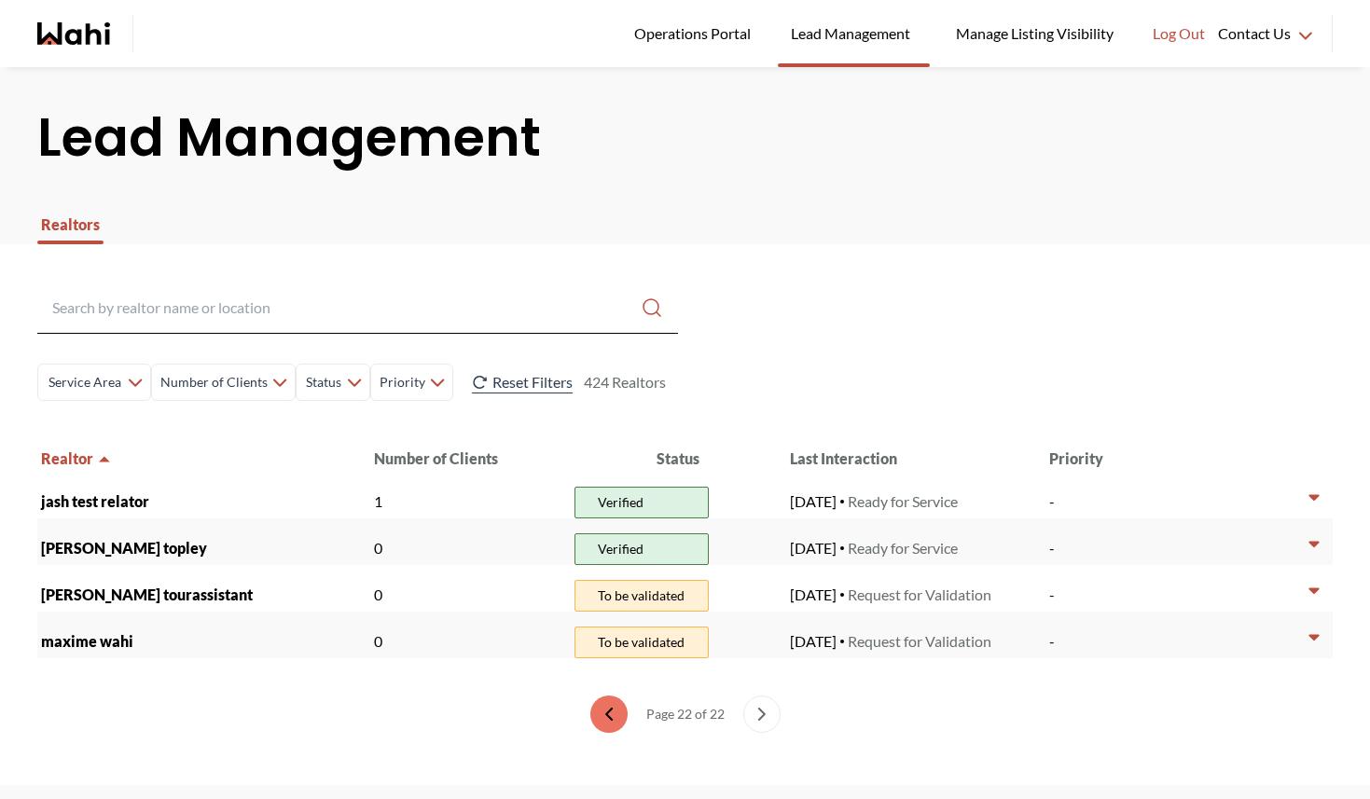
scroll to position [0, 0]
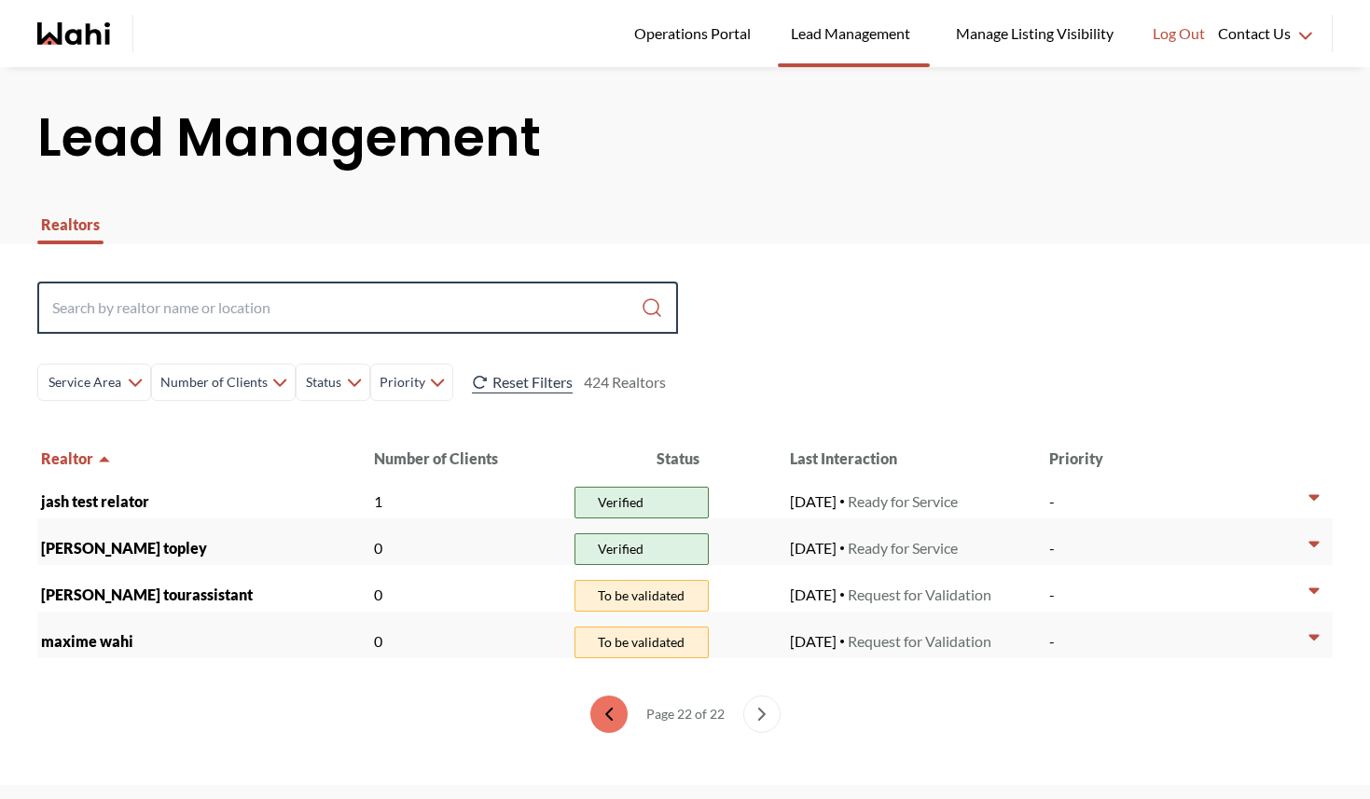
click at [396, 321] on input "Search input" at bounding box center [346, 308] width 589 height 34
type input "michelle"
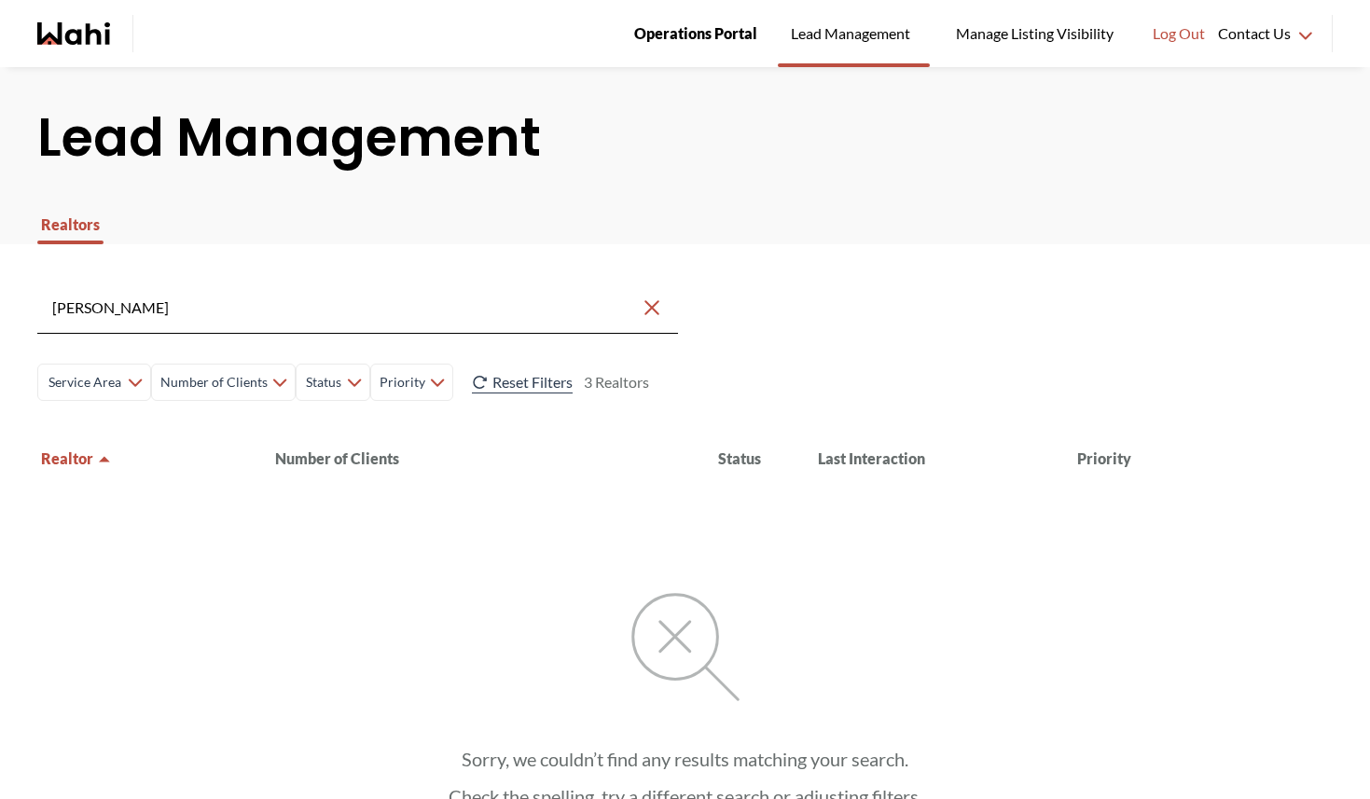
click at [694, 39] on span "Operations Portal" at bounding box center [695, 33] width 123 height 24
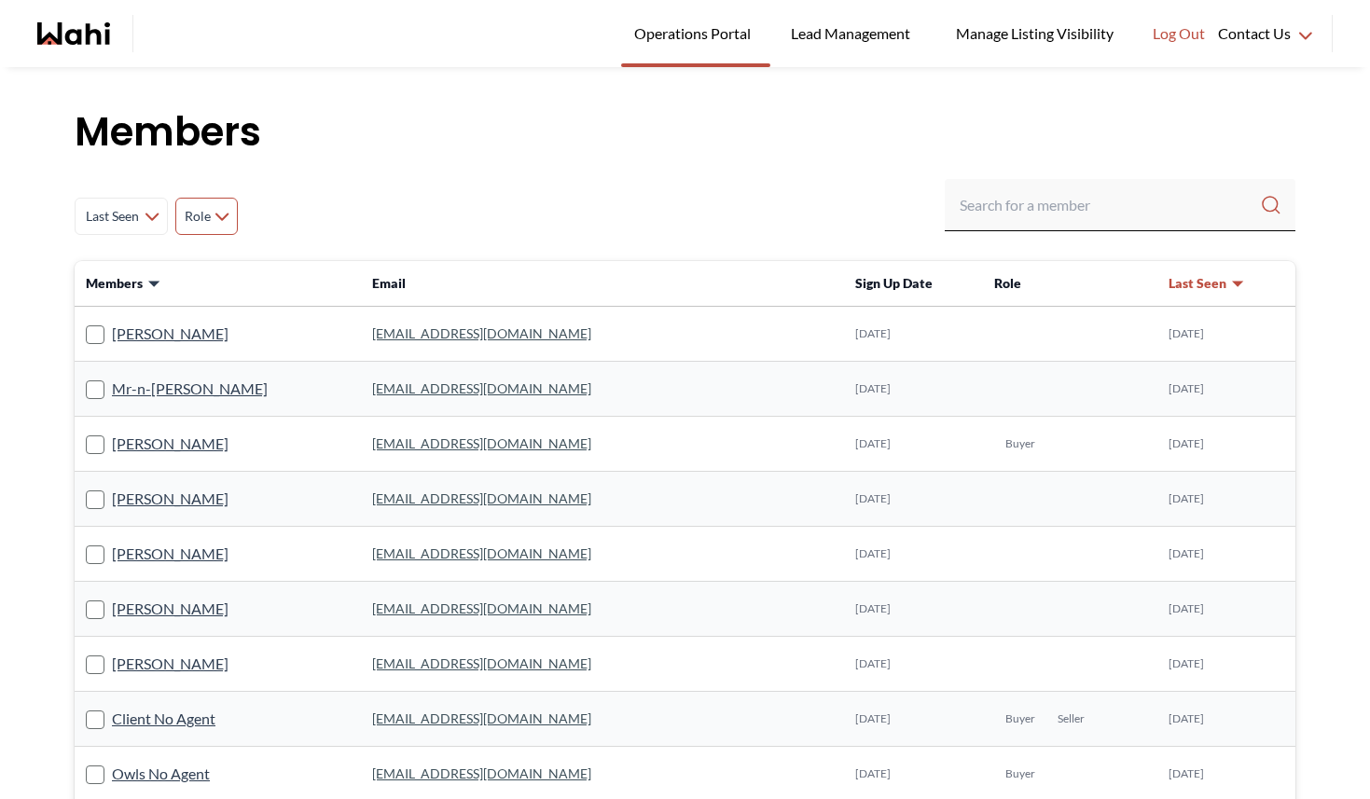
click at [207, 213] on span "Role" at bounding box center [197, 217] width 27 height 34
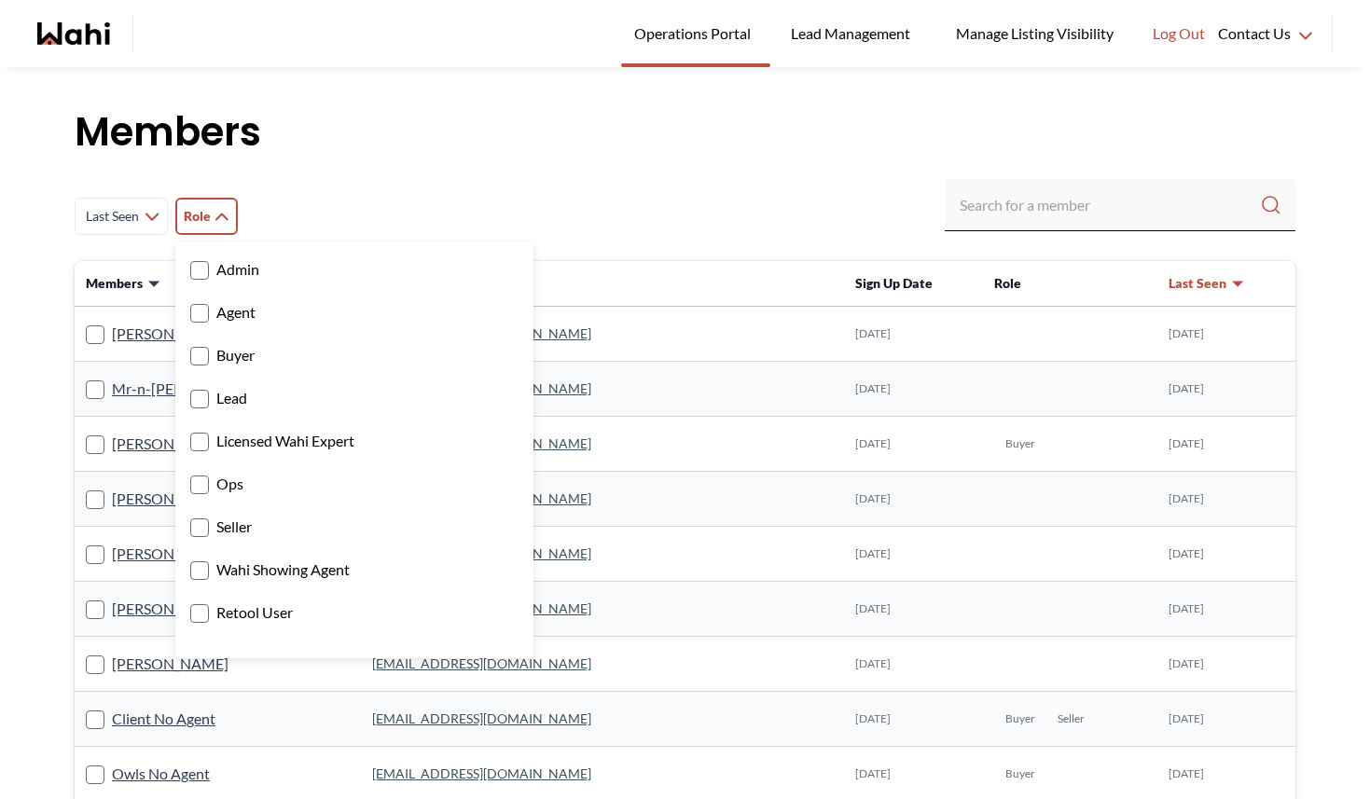
click at [199, 434] on rect at bounding box center [200, 443] width 18 height 18
click at [190, 434] on input "Licensed Wahi Expert" at bounding box center [190, 435] width 0 height 12
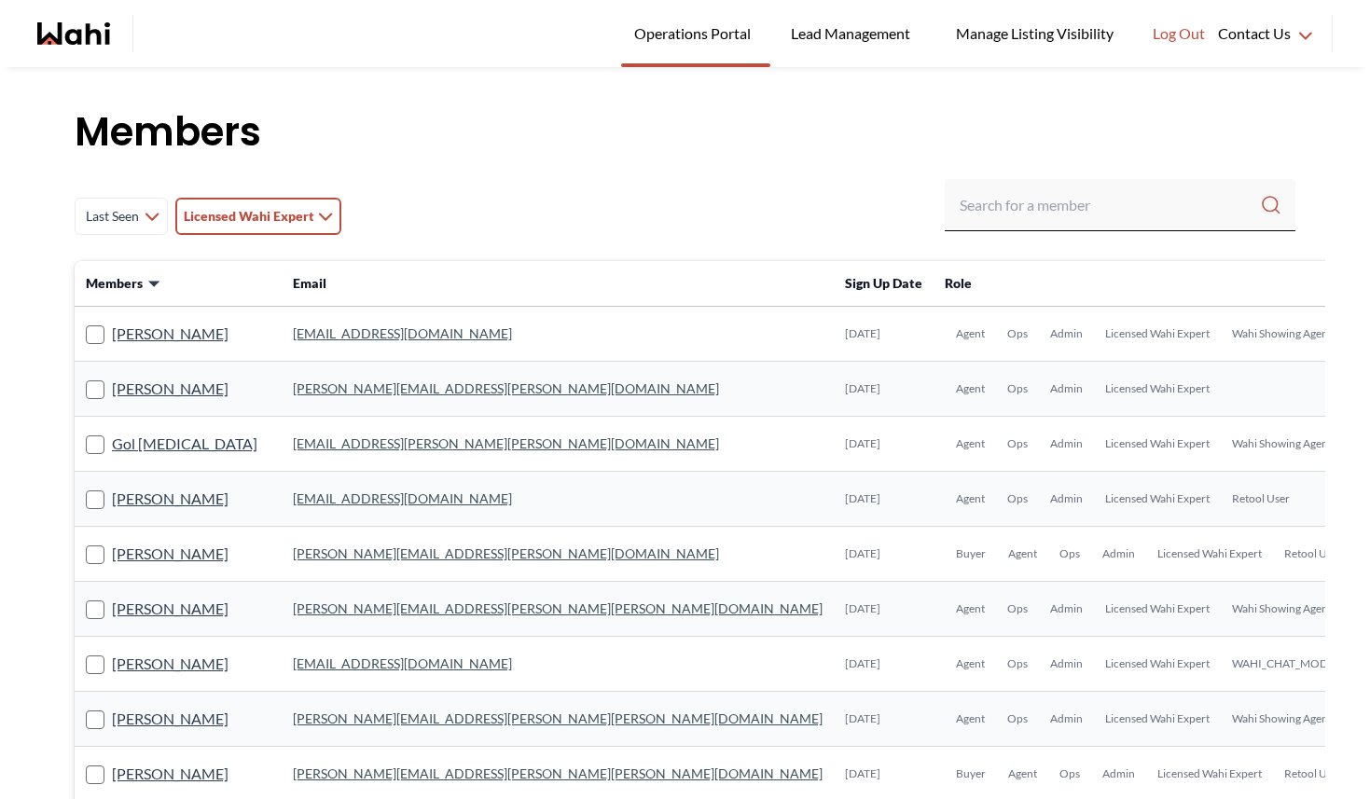
click at [524, 208] on div "Last Seen Less day than 1 day ago 1 day ago - 3 days ago 3 days ago - 1 week ag…" at bounding box center [685, 216] width 1221 height 75
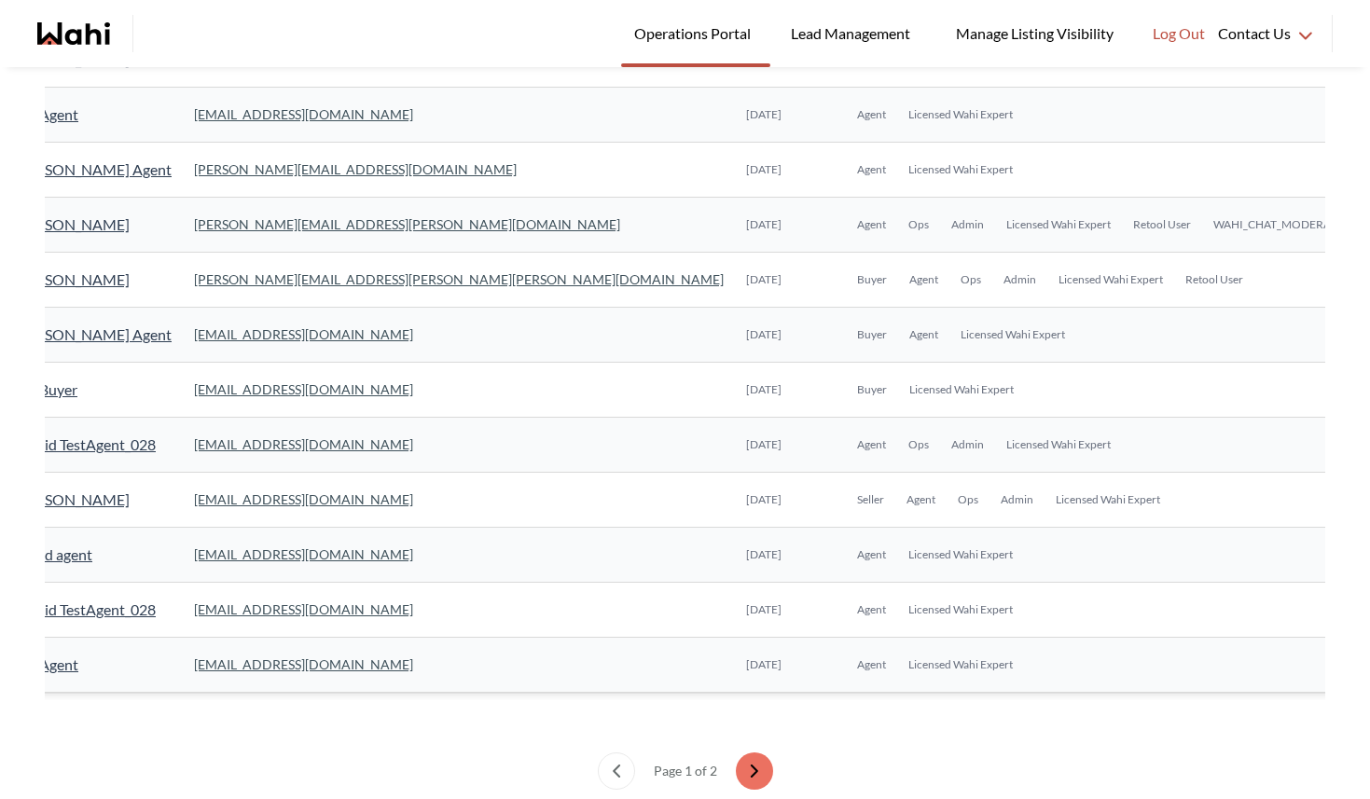
scroll to position [1307, 0]
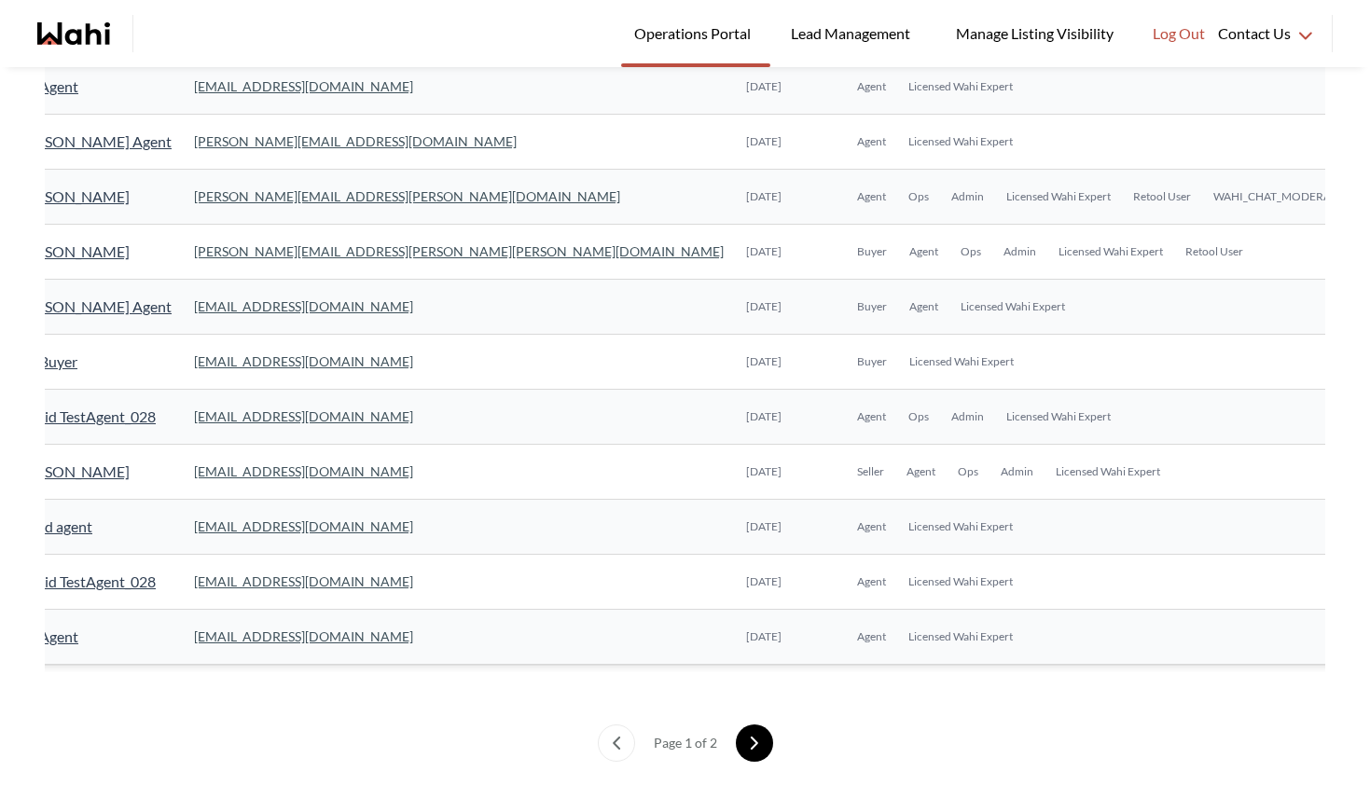
click at [751, 741] on icon "next page" at bounding box center [754, 743] width 6 height 11
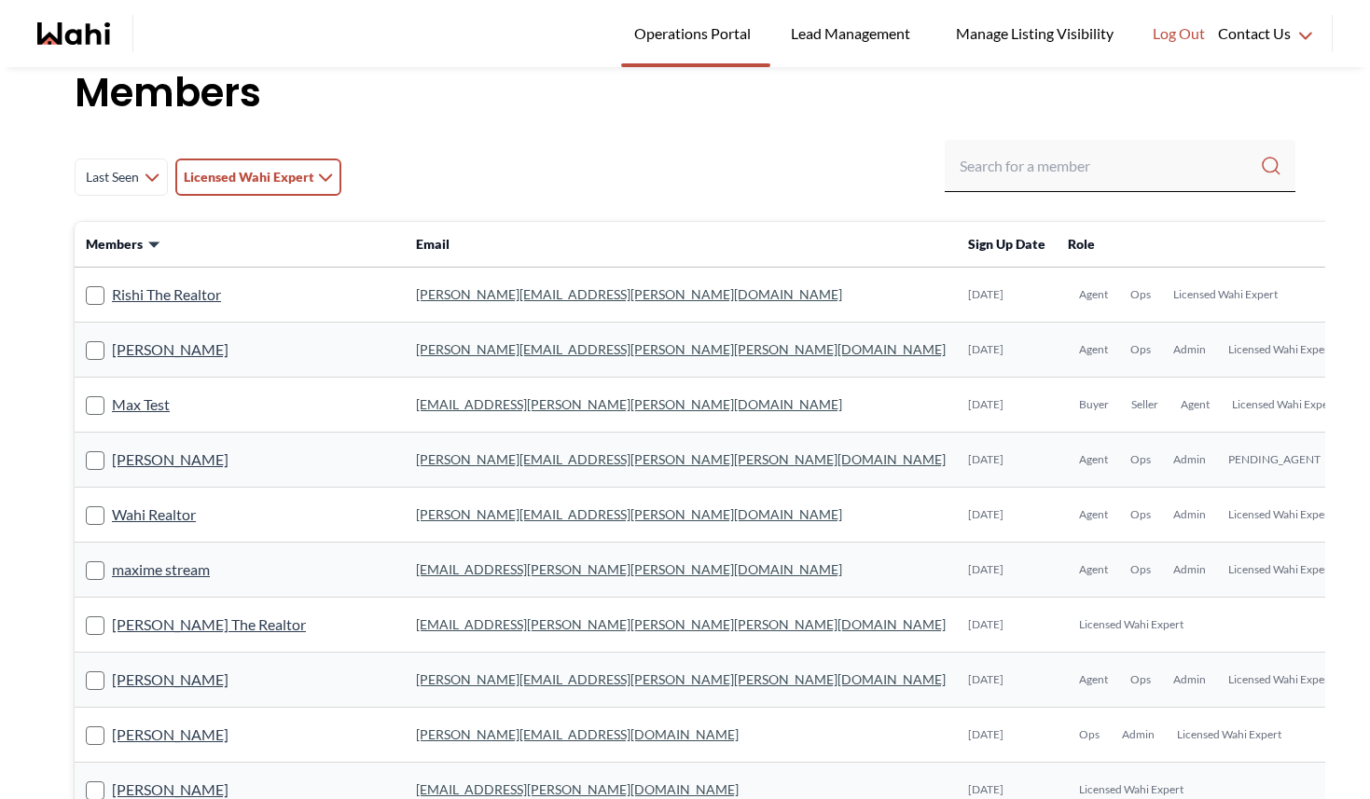
scroll to position [0, 0]
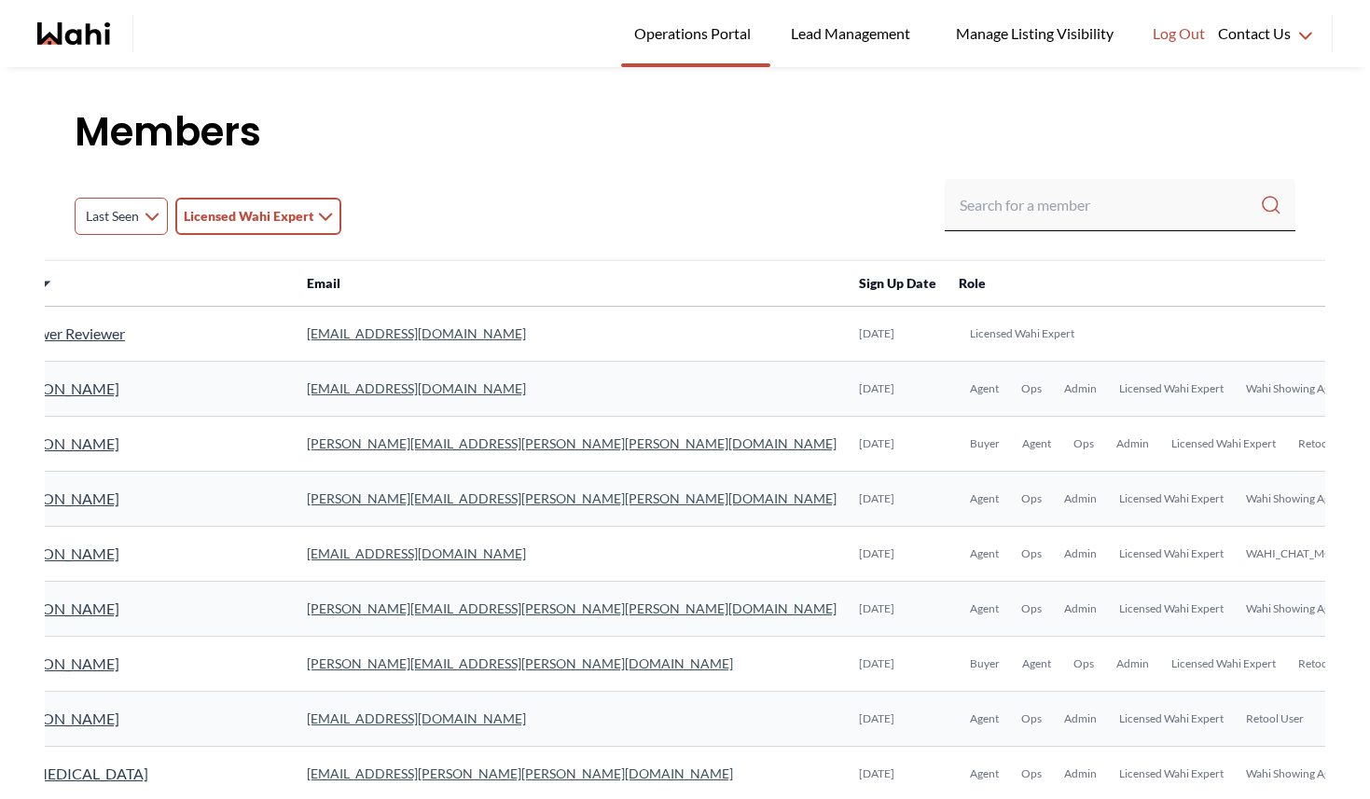
click at [123, 215] on span "Last Seen" at bounding box center [112, 217] width 58 height 34
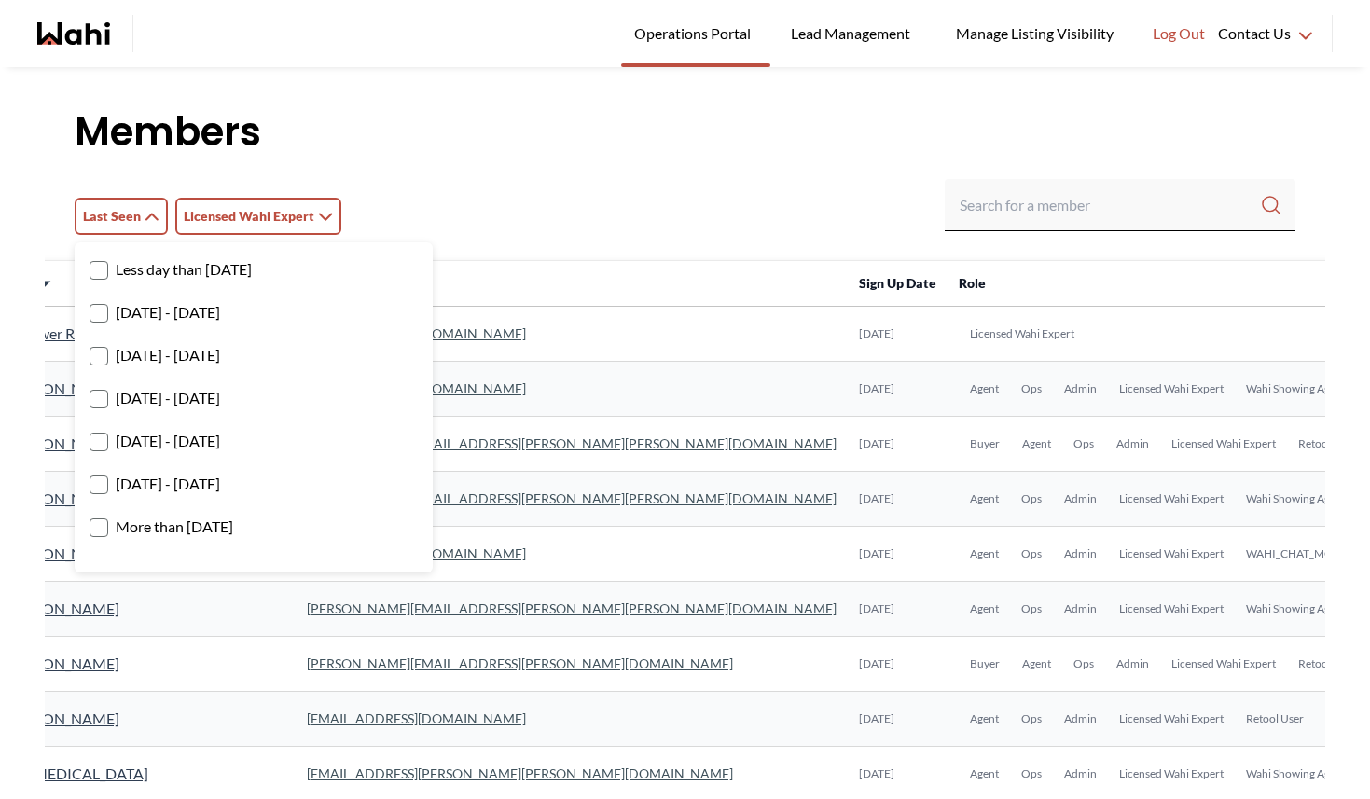
click at [100, 393] on rect at bounding box center [99, 400] width 18 height 18
click at [90, 393] on input "[DATE] - [DATE]" at bounding box center [90, 392] width 0 height 12
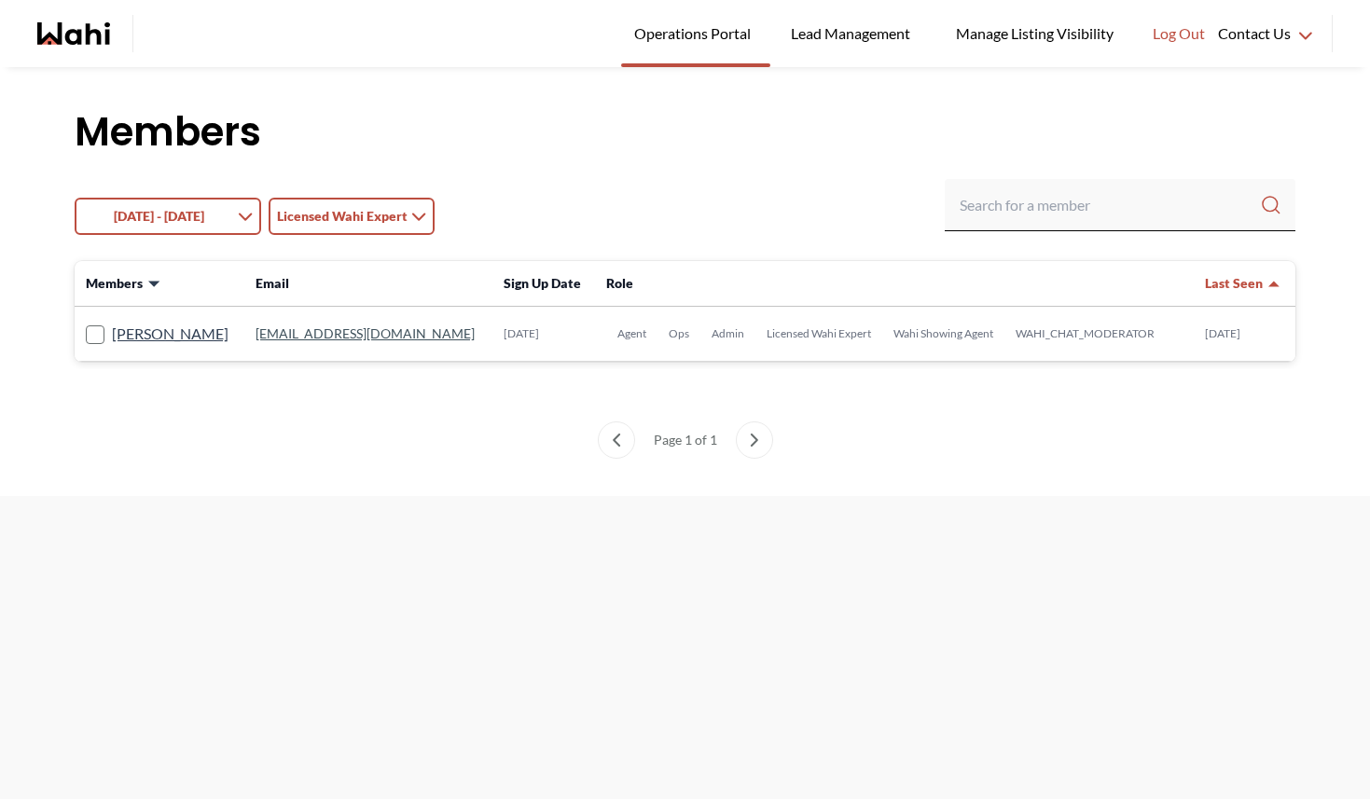
click at [529, 196] on div "1 week ago - 1 month ago Less day than 1 day ago 1 day ago - 3 days ago 3 days …" at bounding box center [685, 216] width 1221 height 75
click at [672, 36] on span "Operations Portal" at bounding box center [695, 33] width 123 height 24
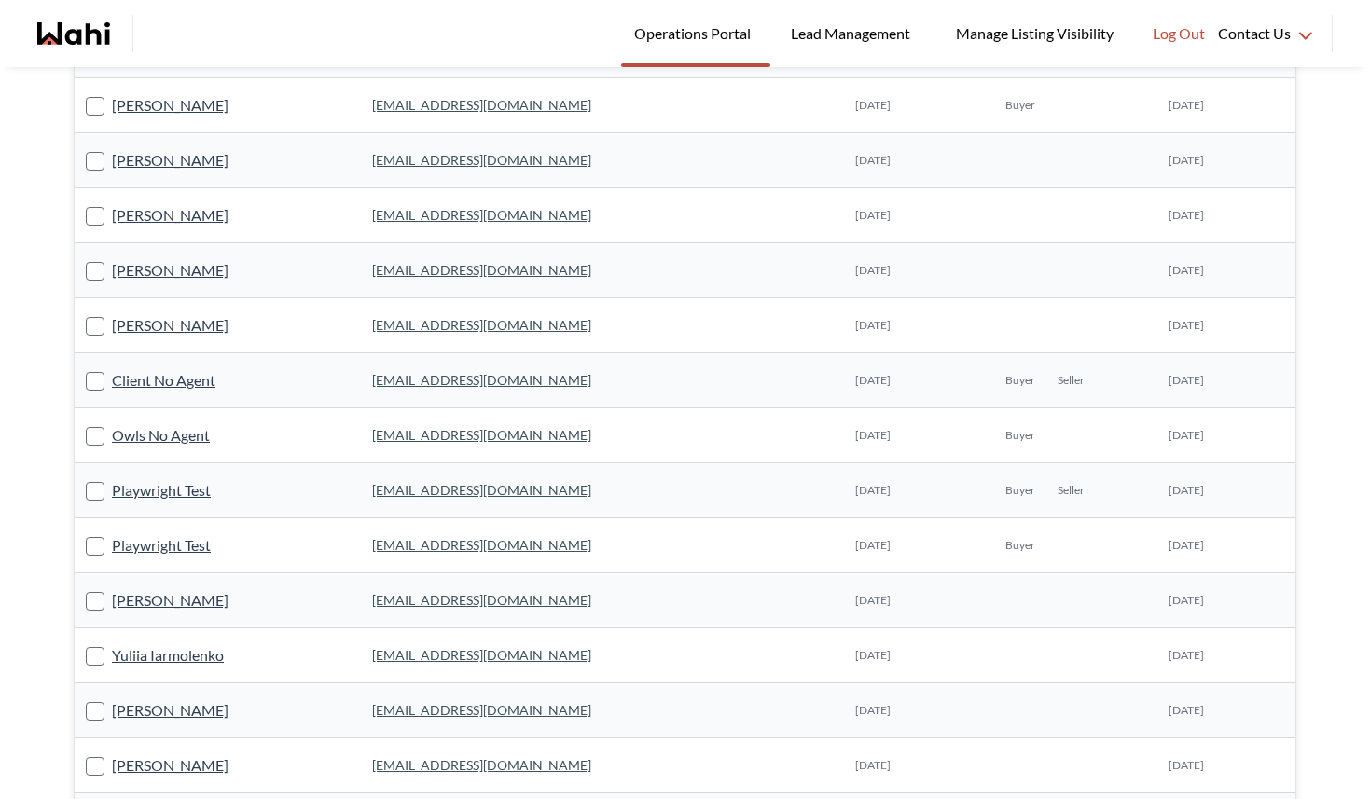
scroll to position [343, 0]
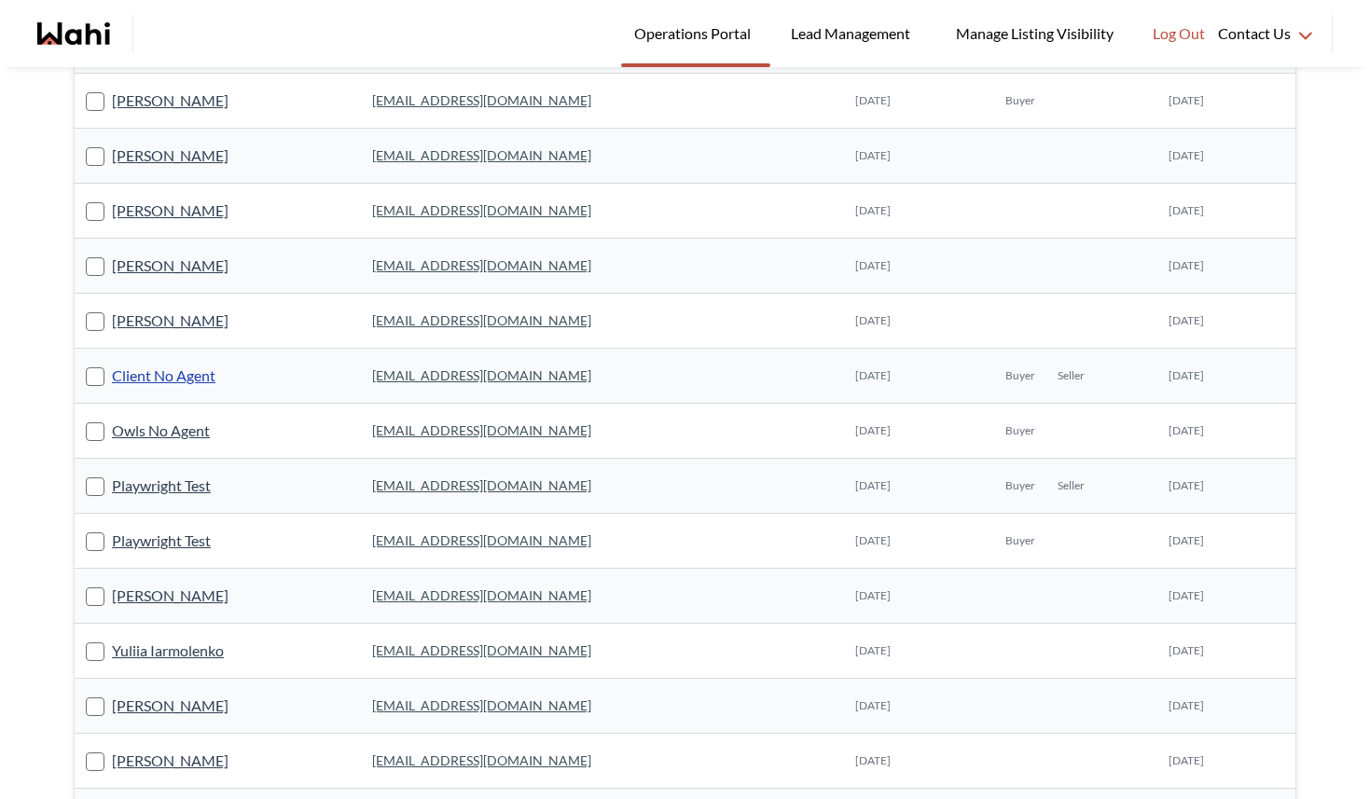
click at [187, 375] on link "Client No Agent" at bounding box center [164, 376] width 104 height 24
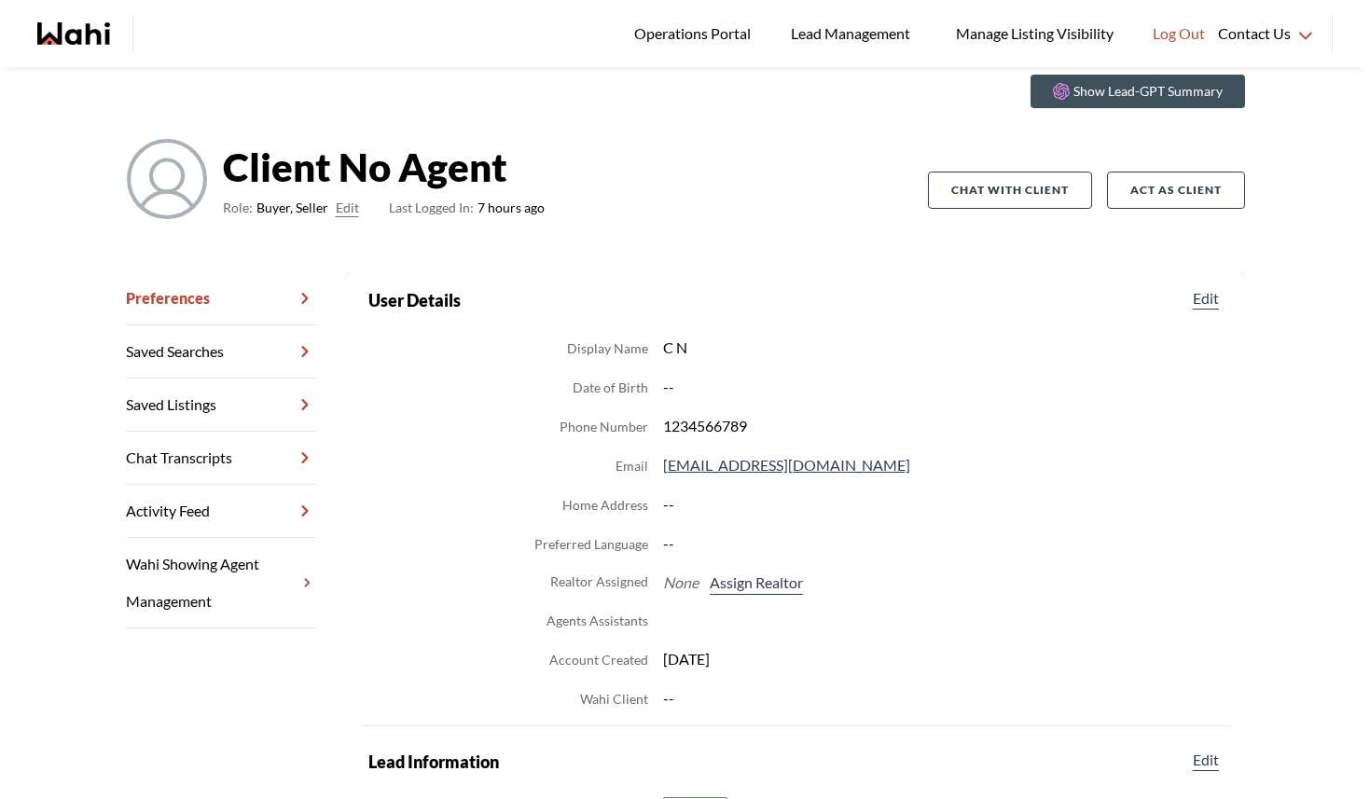
click at [181, 347] on link "Saved Searches" at bounding box center [221, 352] width 190 height 53
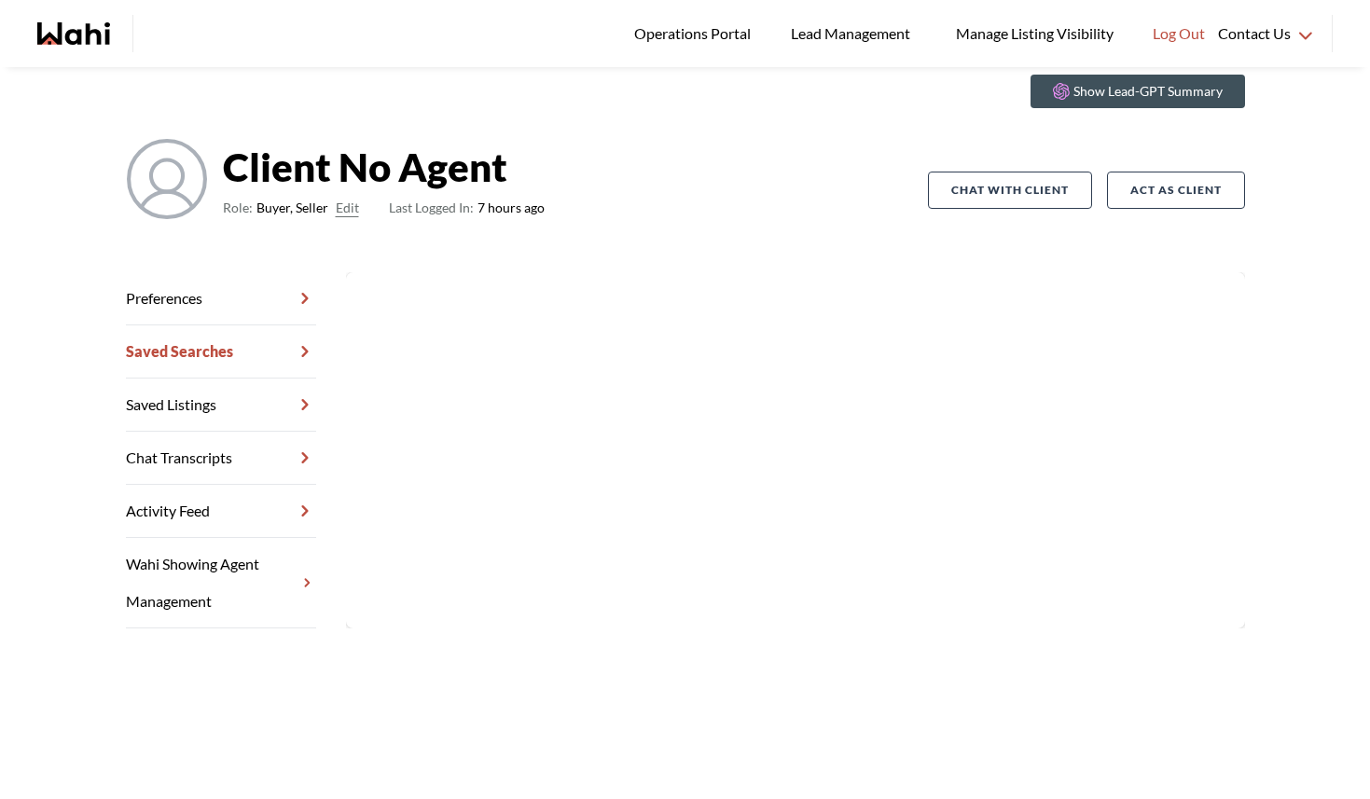
click at [170, 402] on link "Saved Listings" at bounding box center [221, 405] width 190 height 53
click at [165, 452] on link "Chat Transcripts" at bounding box center [221, 458] width 190 height 53
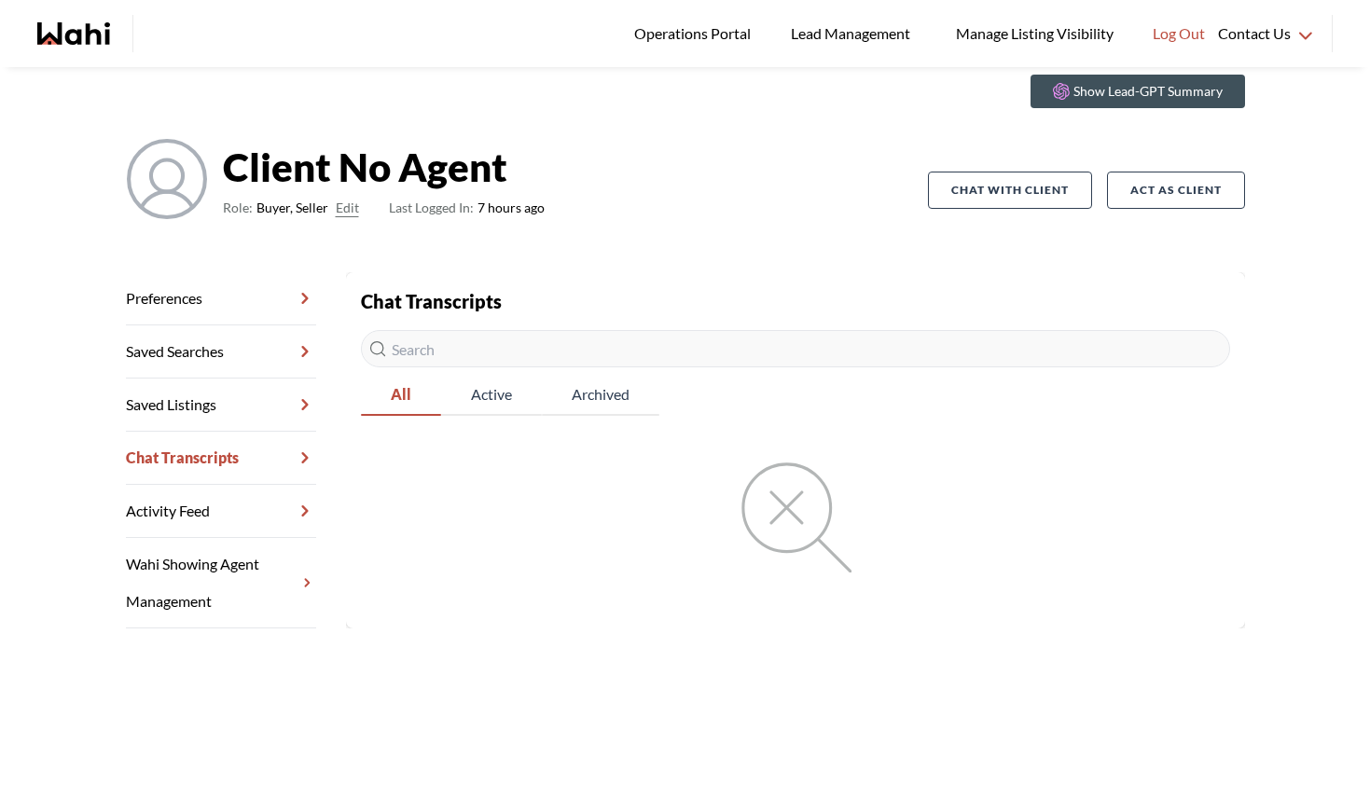
click at [155, 506] on link "Activity Feed" at bounding box center [221, 511] width 190 height 53
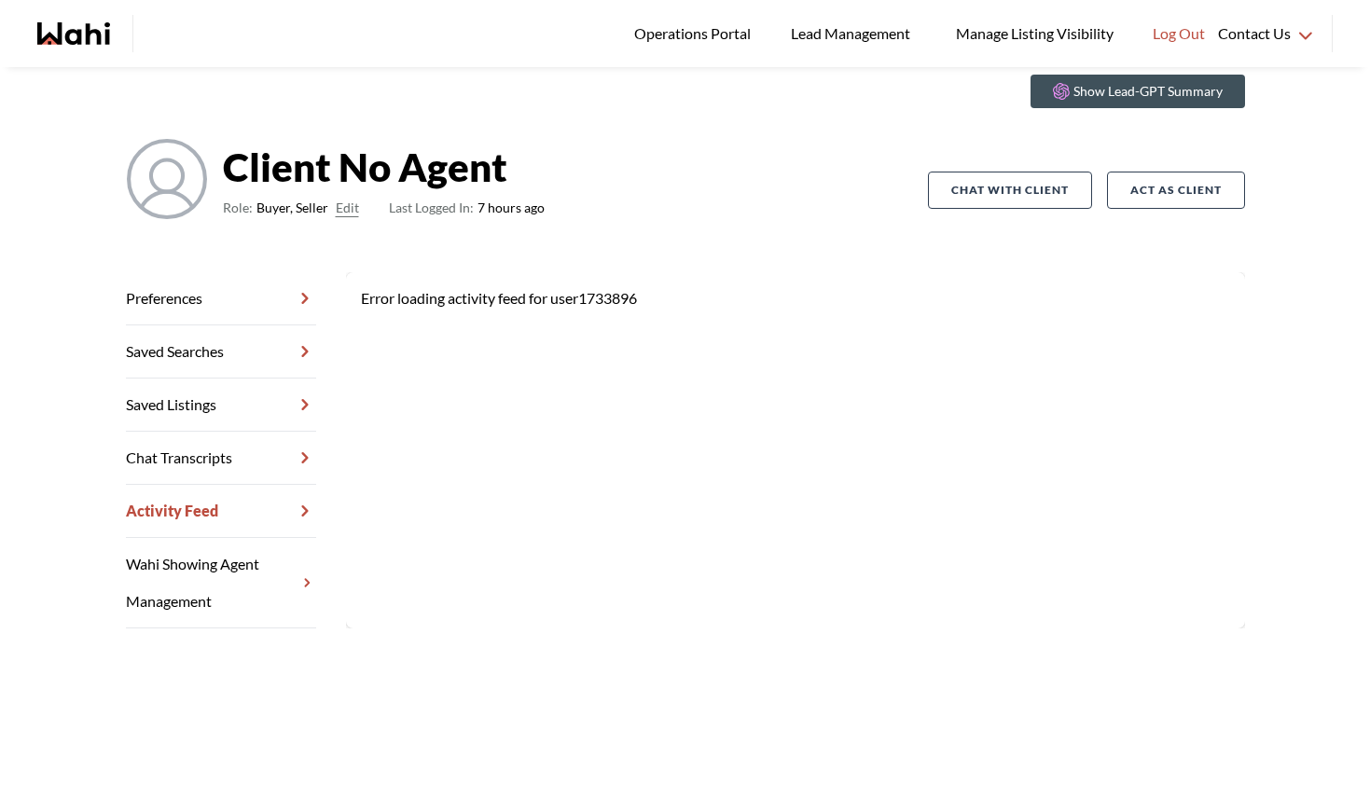
click at [155, 561] on link "Wahi Showing Agent Management" at bounding box center [221, 583] width 190 height 90
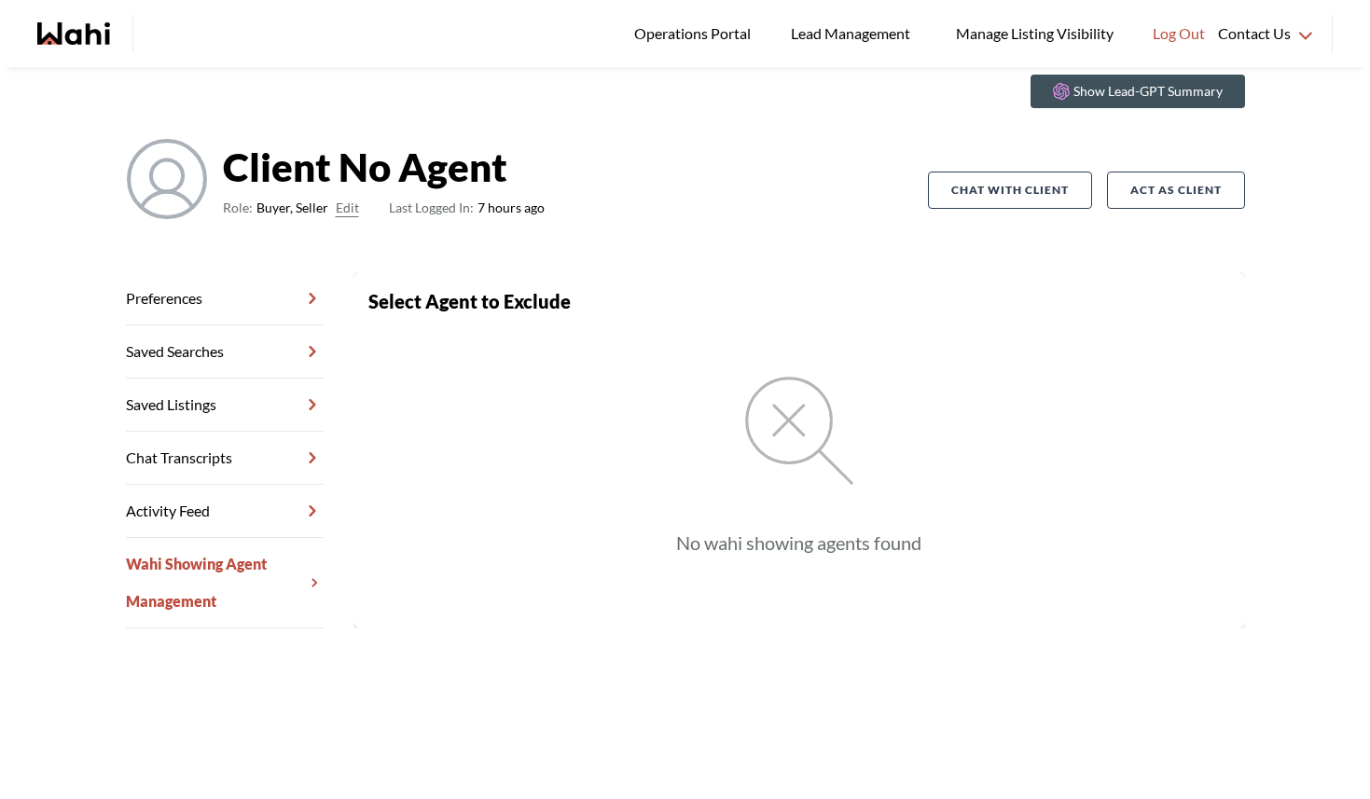
click at [153, 596] on link "Wahi Showing Agent Management" at bounding box center [225, 583] width 198 height 90
